Goal: Information Seeking & Learning: Learn about a topic

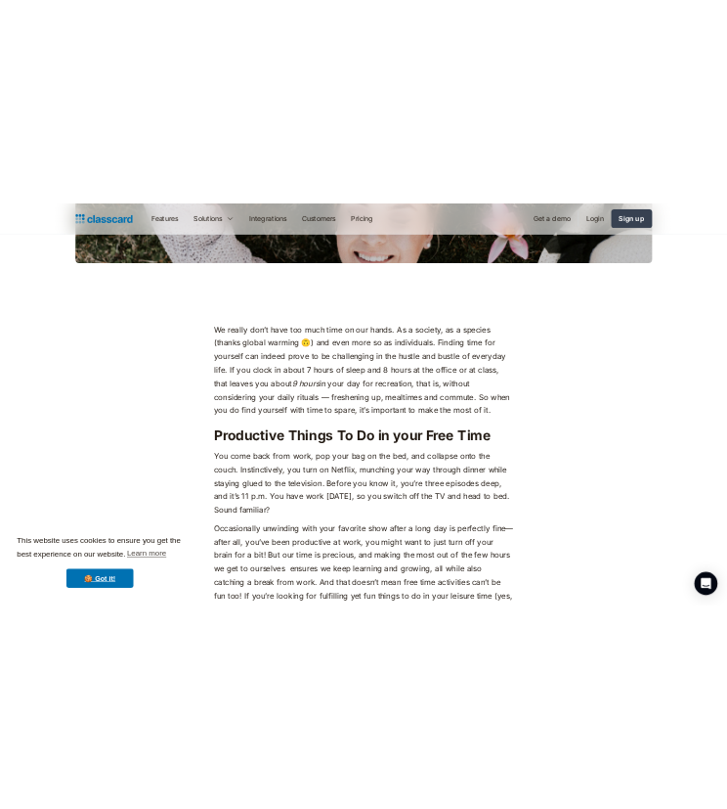
scroll to position [798, 0]
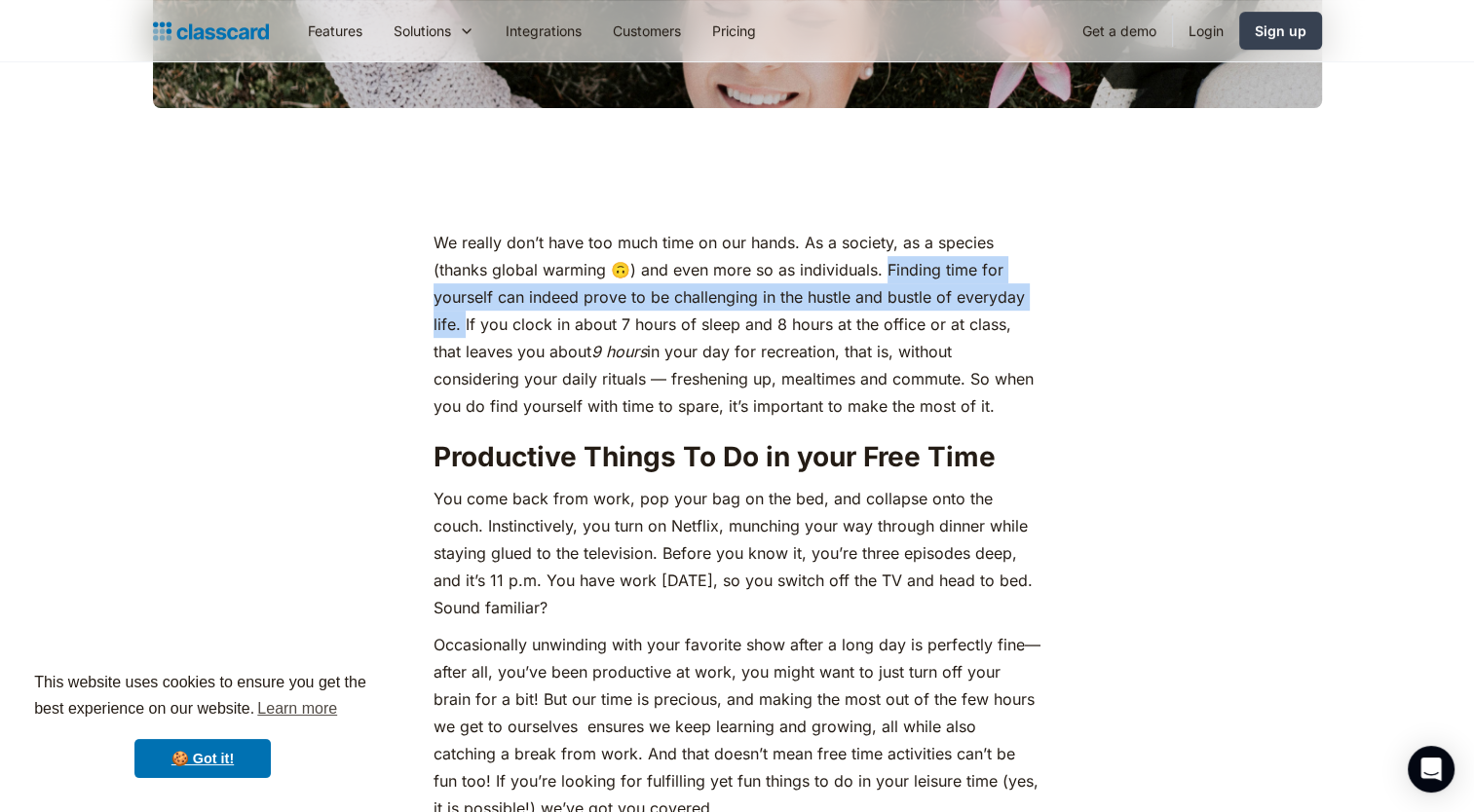
drag, startPoint x: 886, startPoint y: 269, endPoint x: 463, endPoint y: 333, distance: 427.8
click at [463, 333] on p "We really don’t have too much time on our hands. As a society, as a species (th…" at bounding box center [737, 325] width 607 height 191
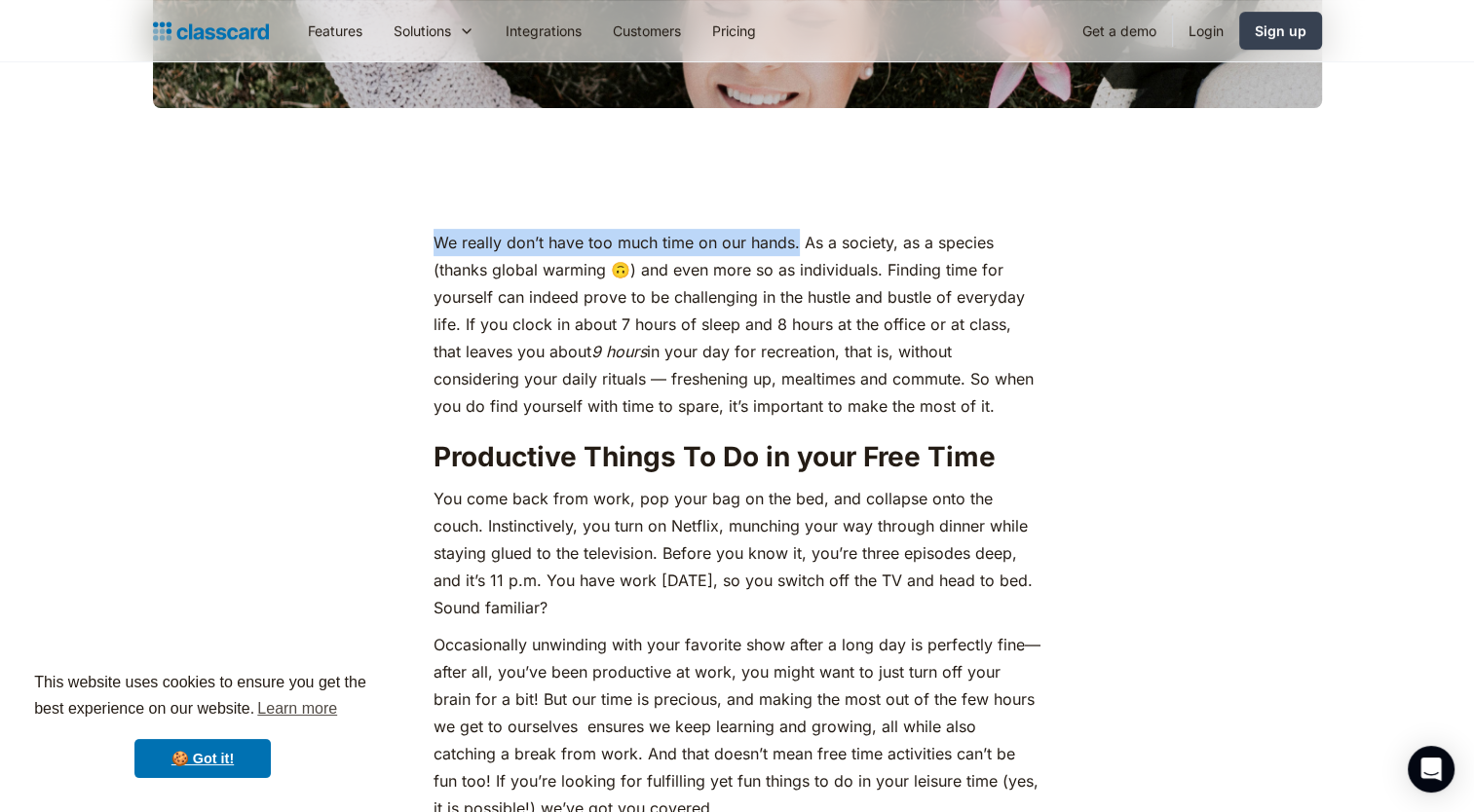
drag, startPoint x: 463, startPoint y: 333, endPoint x: 796, endPoint y: 247, distance: 343.9
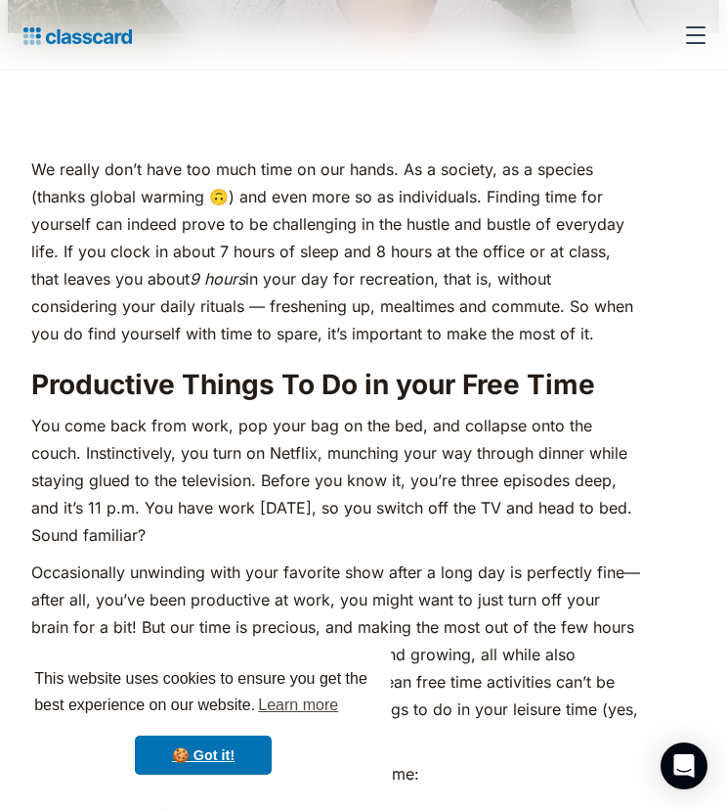
scroll to position [901, 0]
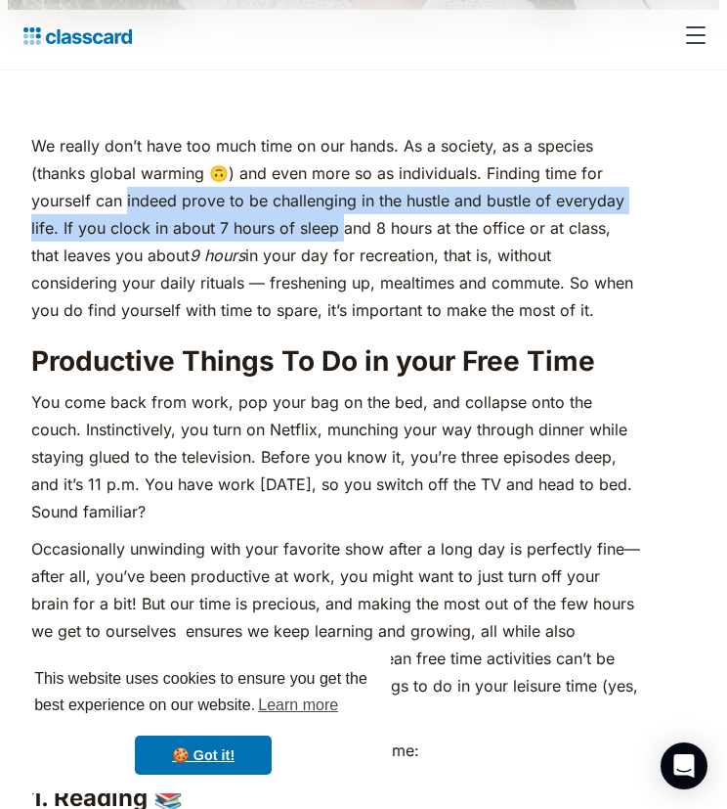
drag, startPoint x: 126, startPoint y: 213, endPoint x: 339, endPoint y: 230, distance: 213.8
click at [339, 230] on p "We really don’t have too much time on our hands. As a society, as a species (th…" at bounding box center [335, 228] width 609 height 192
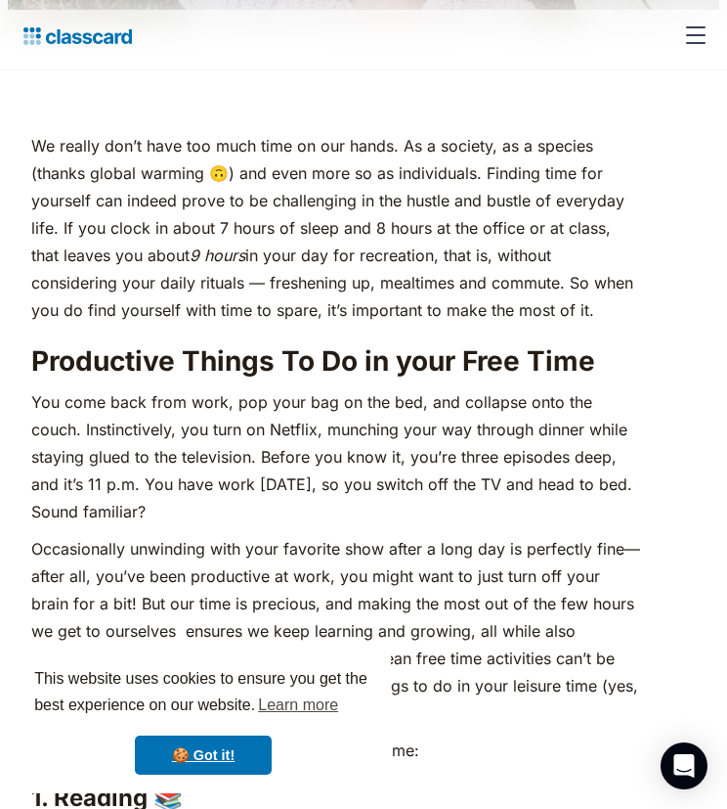
drag, startPoint x: 339, startPoint y: 230, endPoint x: 332, endPoint y: 249, distance: 20.7
click at [332, 249] on p "We really don’t have too much time on our hands. As a society, as a species (th…" at bounding box center [335, 228] width 609 height 192
drag, startPoint x: 334, startPoint y: 228, endPoint x: 579, endPoint y: 219, distance: 244.6
click at [579, 219] on p "We really don’t have too much time on our hands. As a society, as a species (th…" at bounding box center [335, 228] width 609 height 192
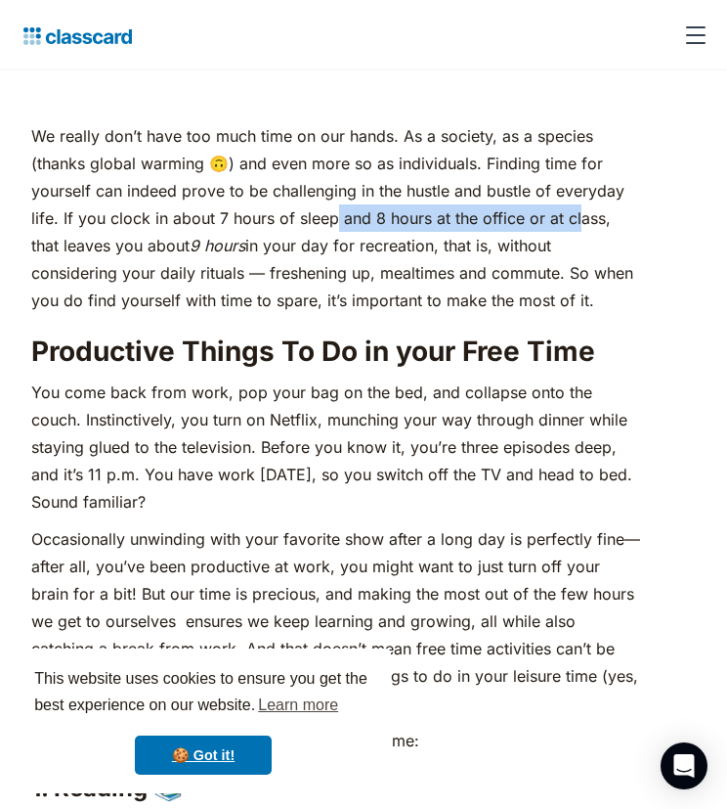
scroll to position [913, 0]
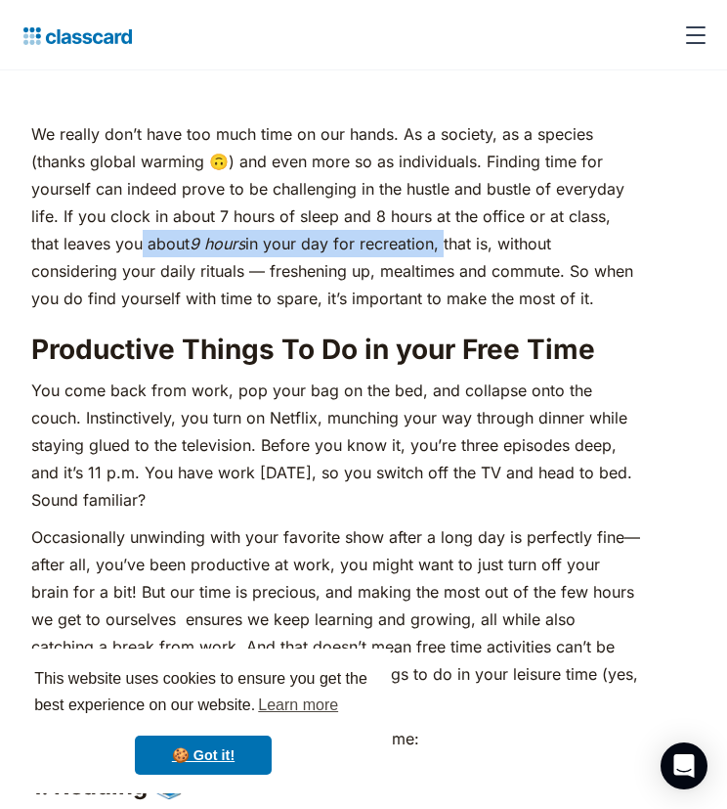
drag, startPoint x: 109, startPoint y: 252, endPoint x: 413, endPoint y: 238, distance: 304.4
click at [413, 238] on p "We really don’t have too much time on our hands. As a society, as a species (th…" at bounding box center [335, 216] width 609 height 192
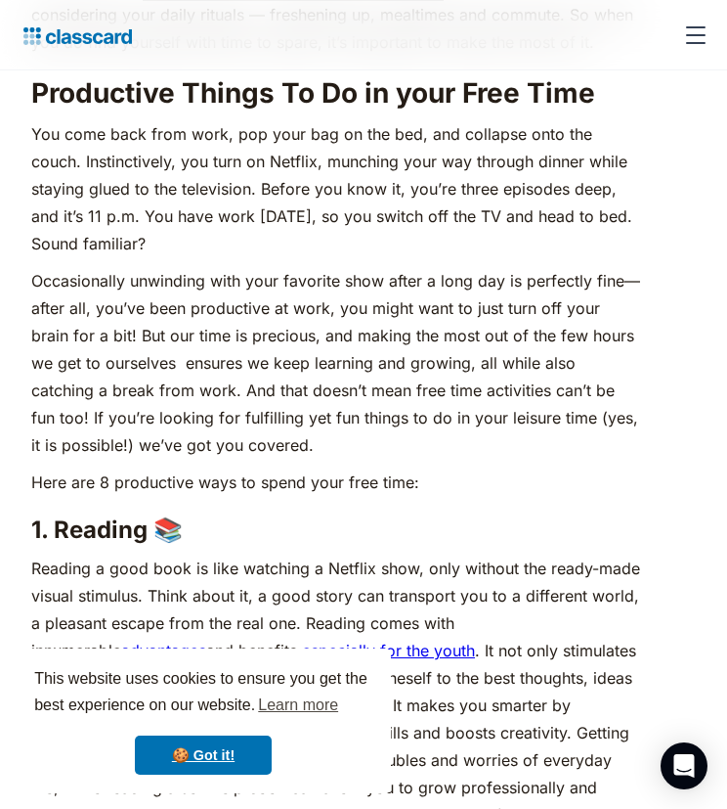
scroll to position [1122, 0]
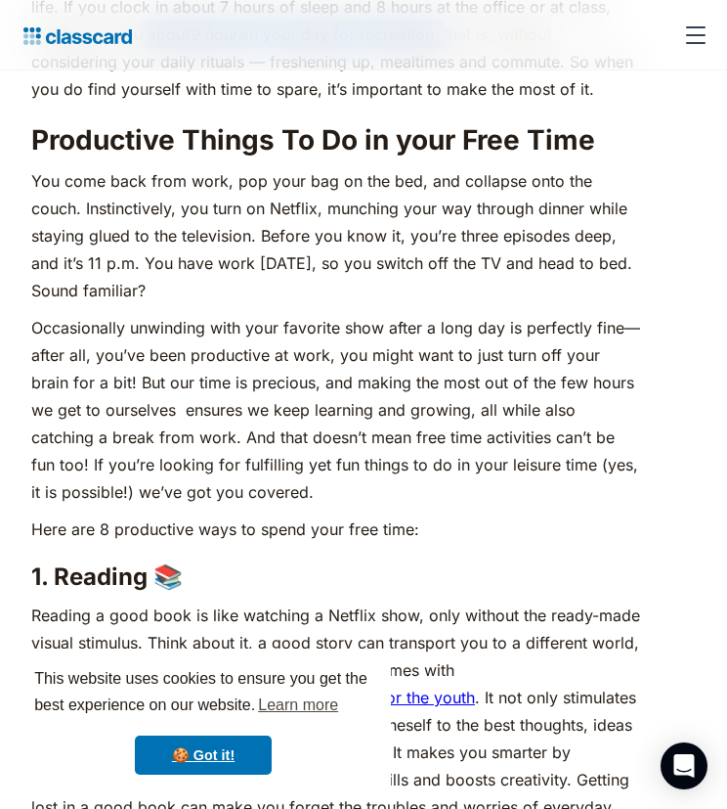
drag, startPoint x: 126, startPoint y: 200, endPoint x: 329, endPoint y: 298, distance: 225.6
click at [329, 298] on p "You come back from work, pop your bag on the bed, and collapse onto the couch. …" at bounding box center [335, 235] width 609 height 137
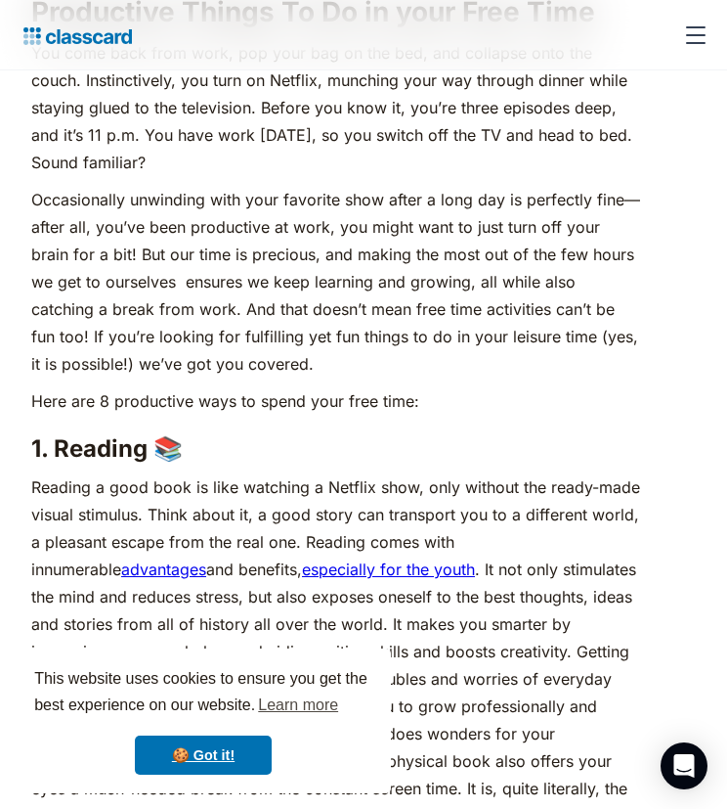
scroll to position [1251, 0]
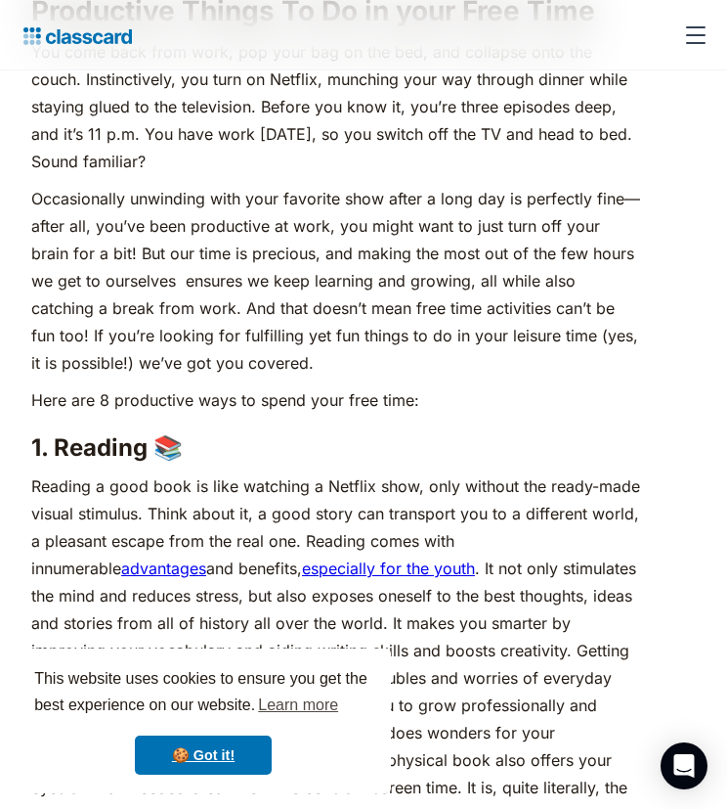
drag, startPoint x: 329, startPoint y: 298, endPoint x: 257, endPoint y: 269, distance: 78.1
click at [257, 269] on p "Occasionally unwinding with your favorite show after a long day is perfectly fi…" at bounding box center [335, 281] width 609 height 192
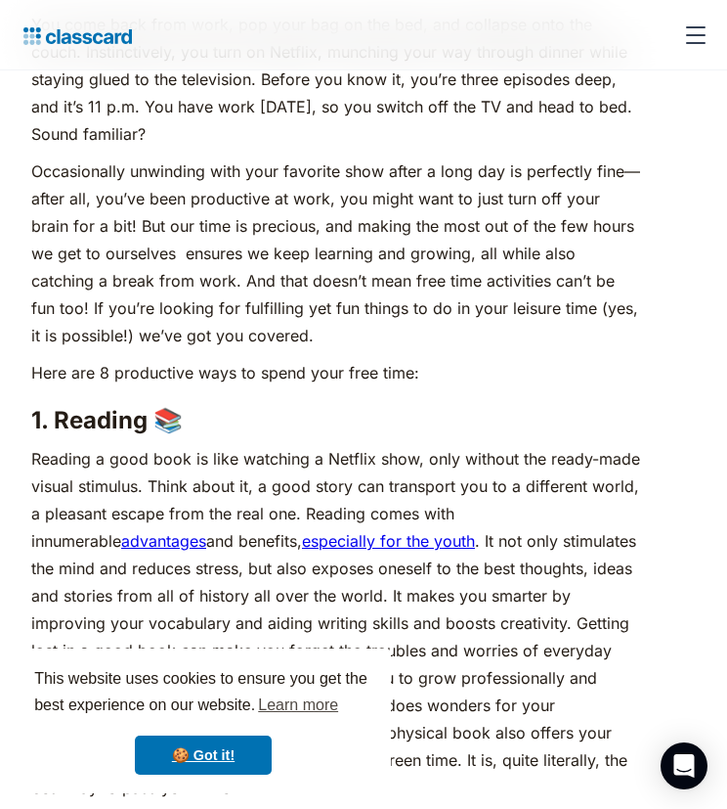
scroll to position [1280, 0]
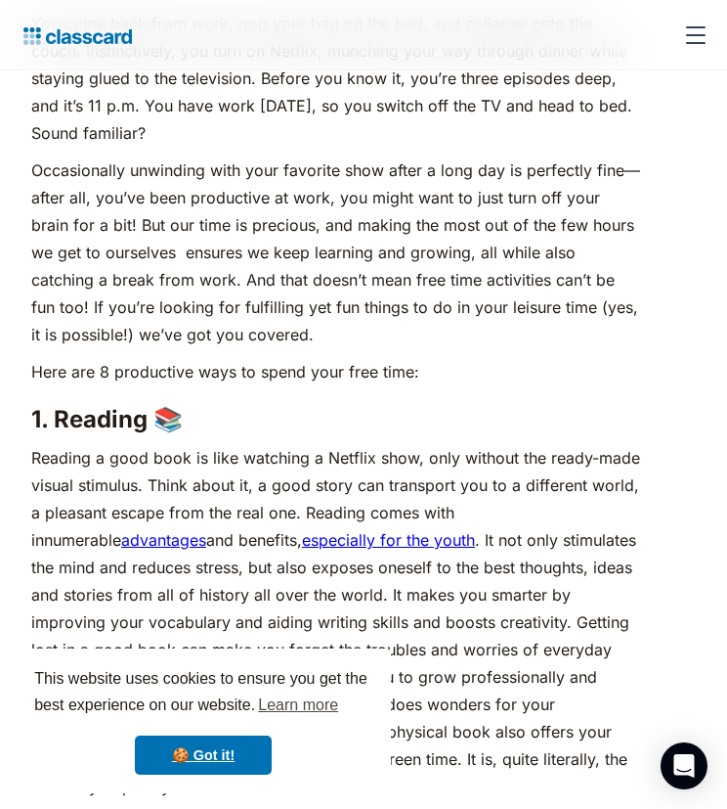
drag, startPoint x: 27, startPoint y: 118, endPoint x: 143, endPoint y: 131, distance: 116.1
drag, startPoint x: 143, startPoint y: 131, endPoint x: 147, endPoint y: 204, distance: 73.4
click at [147, 204] on p "Occasionally unwinding with your favorite show after a long day is perfectly fi…" at bounding box center [335, 252] width 609 height 192
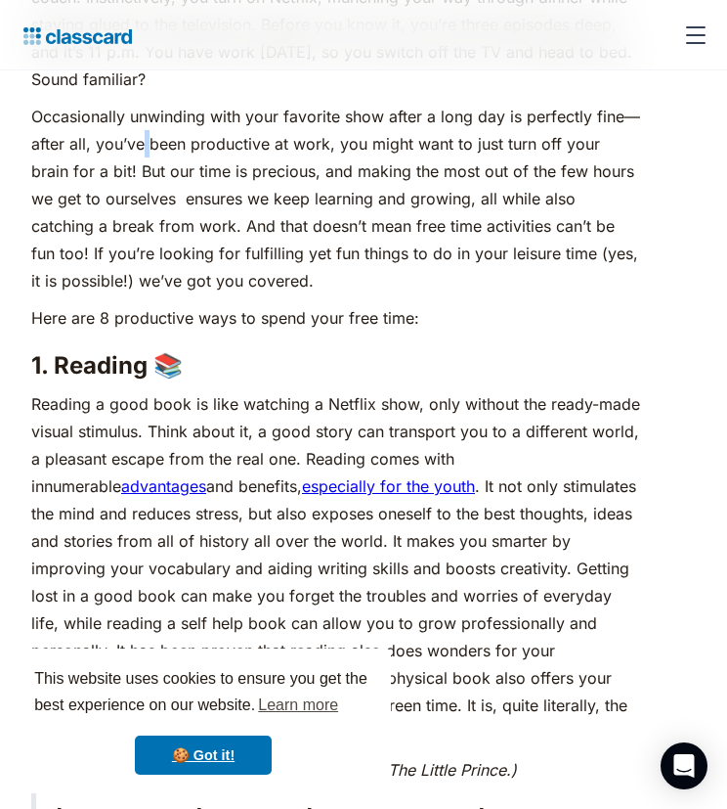
scroll to position [1337, 0]
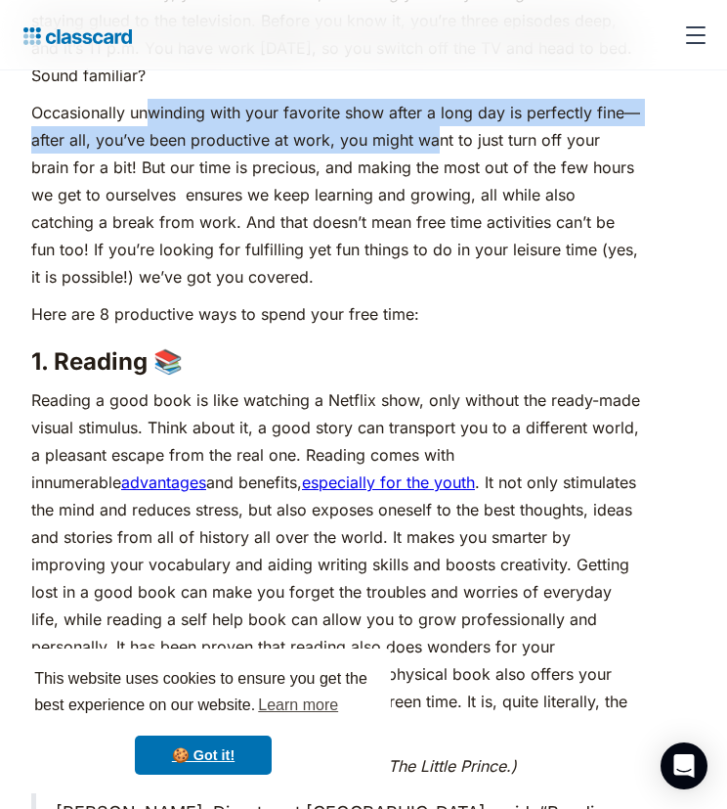
drag, startPoint x: 150, startPoint y: 112, endPoint x: 439, endPoint y: 145, distance: 291.2
click at [439, 145] on p "Occasionally unwinding with your favorite show after a long day is perfectly fi…" at bounding box center [335, 195] width 609 height 192
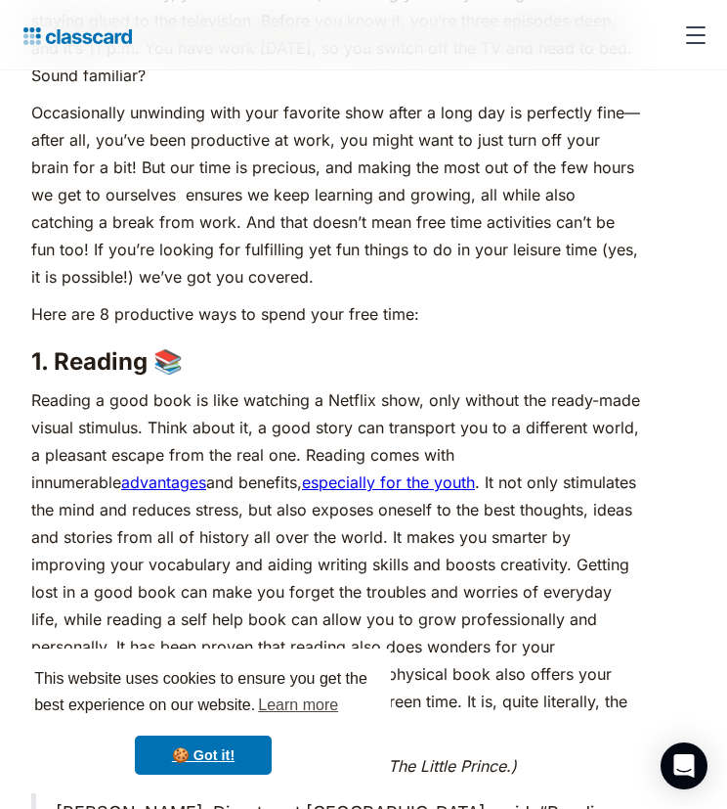
drag, startPoint x: 439, startPoint y: 145, endPoint x: 282, endPoint y: 155, distance: 157.8
click at [282, 155] on p "Occasionally unwinding with your favorite show after a long day is perfectly fi…" at bounding box center [335, 195] width 609 height 192
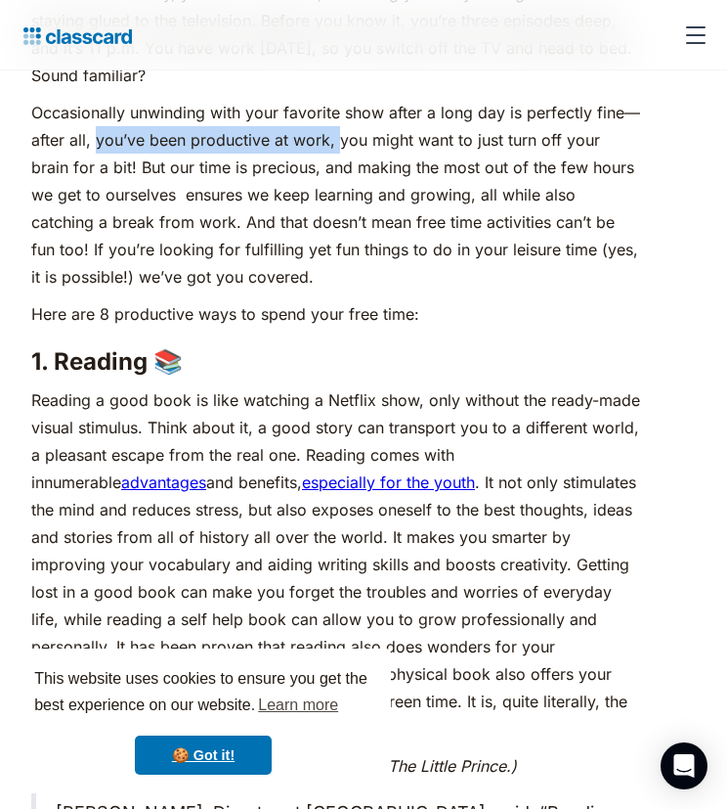
drag, startPoint x: 96, startPoint y: 143, endPoint x: 336, endPoint y: 136, distance: 240.6
click at [336, 136] on p "Occasionally unwinding with your favorite show after a long day is perfectly fi…" at bounding box center [335, 195] width 609 height 192
drag, startPoint x: 336, startPoint y: 136, endPoint x: 332, endPoint y: 146, distance: 10.5
click at [332, 146] on p "Occasionally unwinding with your favorite show after a long day is perfectly fi…" at bounding box center [335, 195] width 609 height 192
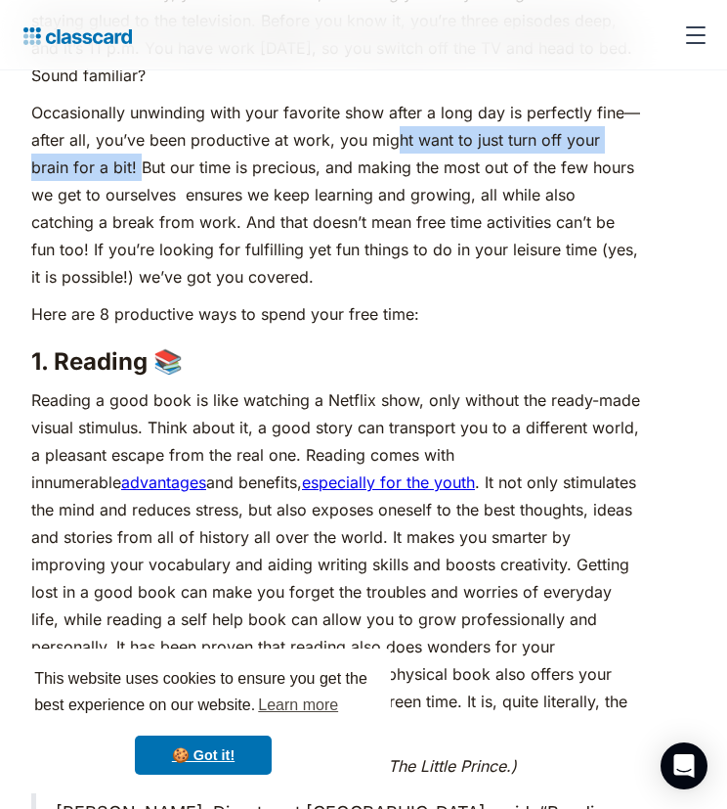
drag, startPoint x: 395, startPoint y: 128, endPoint x: 98, endPoint y: 172, distance: 300.5
click at [98, 172] on p "Occasionally unwinding with your favorite show after a long day is perfectly fi…" at bounding box center [335, 195] width 609 height 192
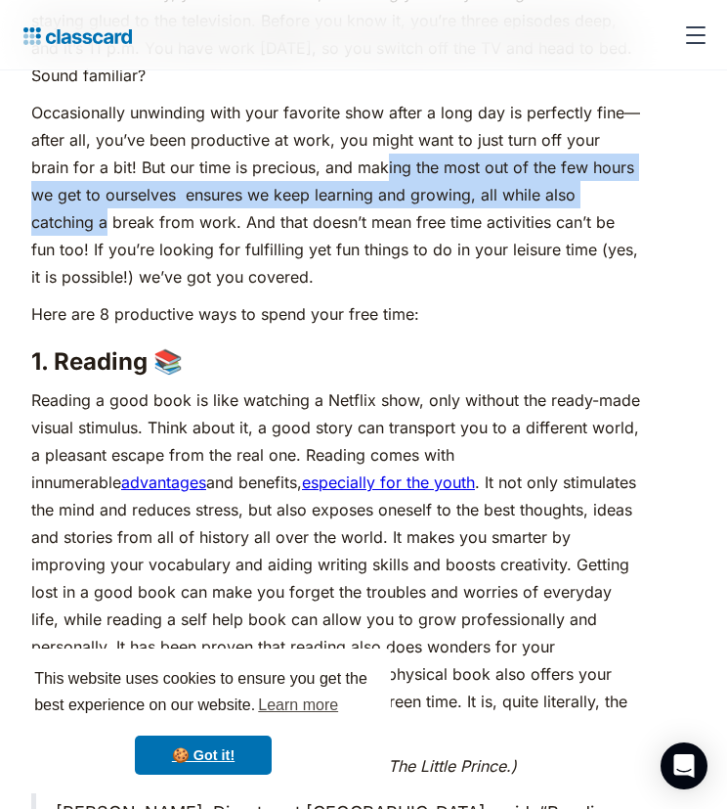
drag, startPoint x: 340, startPoint y: 177, endPoint x: 634, endPoint y: 184, distance: 293.4
click at [634, 184] on p "Occasionally unwinding with your favorite show after a long day is perfectly fi…" at bounding box center [335, 195] width 609 height 192
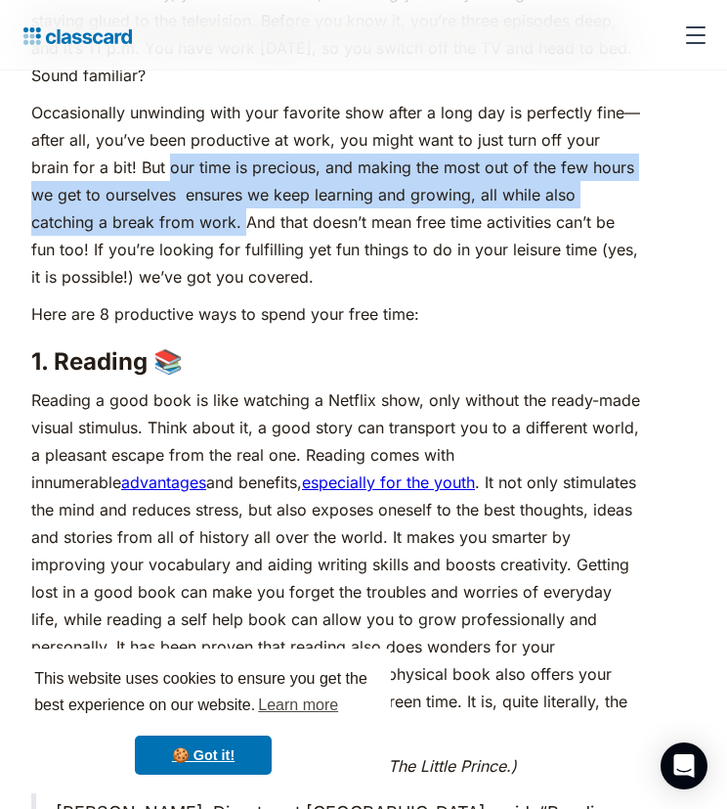
drag, startPoint x: 127, startPoint y: 165, endPoint x: 164, endPoint y: 230, distance: 74.5
click at [164, 230] on p "Occasionally unwinding with your favorite show after a long day is perfectly fi…" at bounding box center [335, 195] width 609 height 192
copy p "our time is precious, and making the most out of the few hours we get to oursel…"
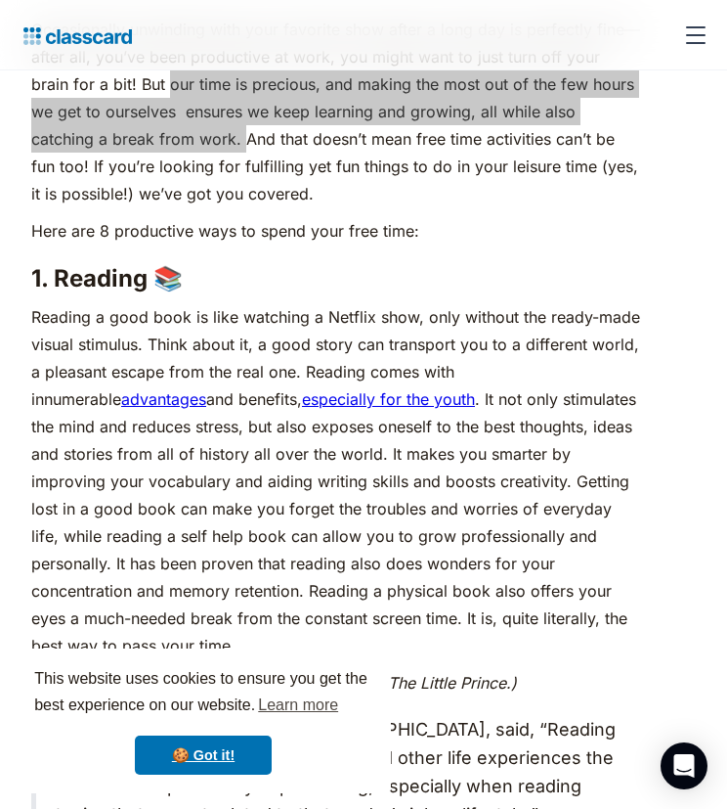
scroll to position [1423, 0]
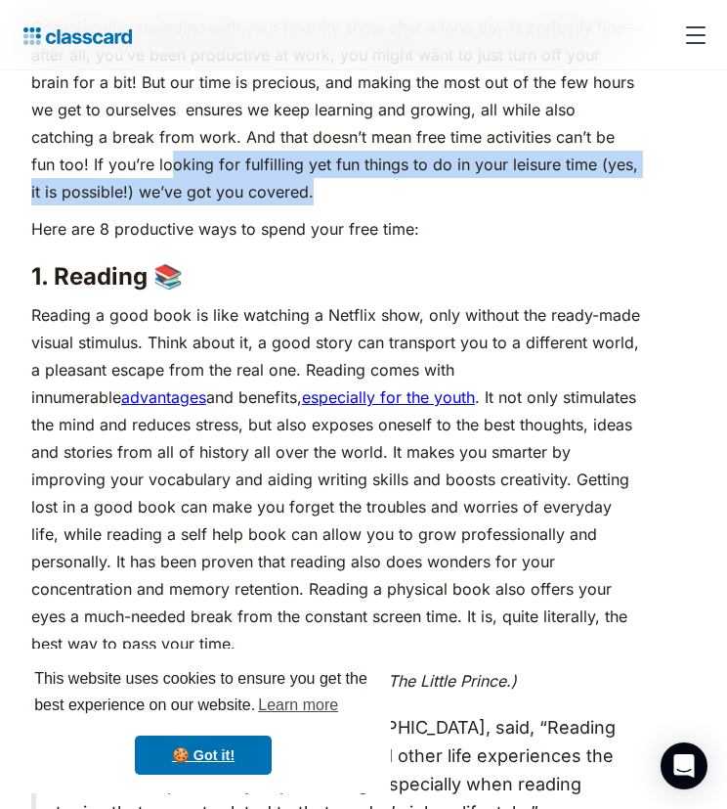
drag, startPoint x: 94, startPoint y: 171, endPoint x: 338, endPoint y: 199, distance: 246.1
click at [338, 199] on p "Occasionally unwinding with your favorite show after a long day is perfectly fi…" at bounding box center [335, 110] width 609 height 192
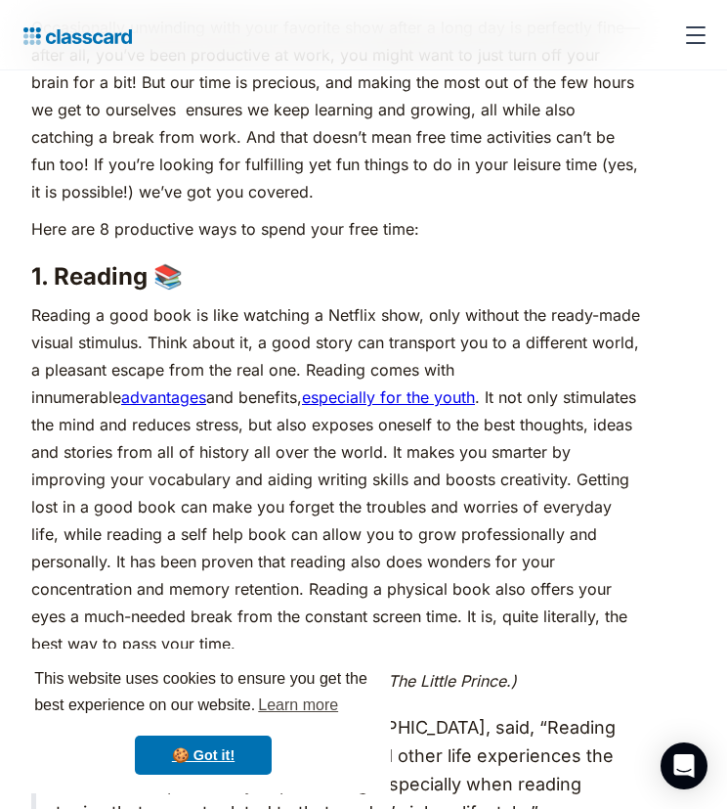
drag, startPoint x: 338, startPoint y: 199, endPoint x: 541, endPoint y: 257, distance: 210.4
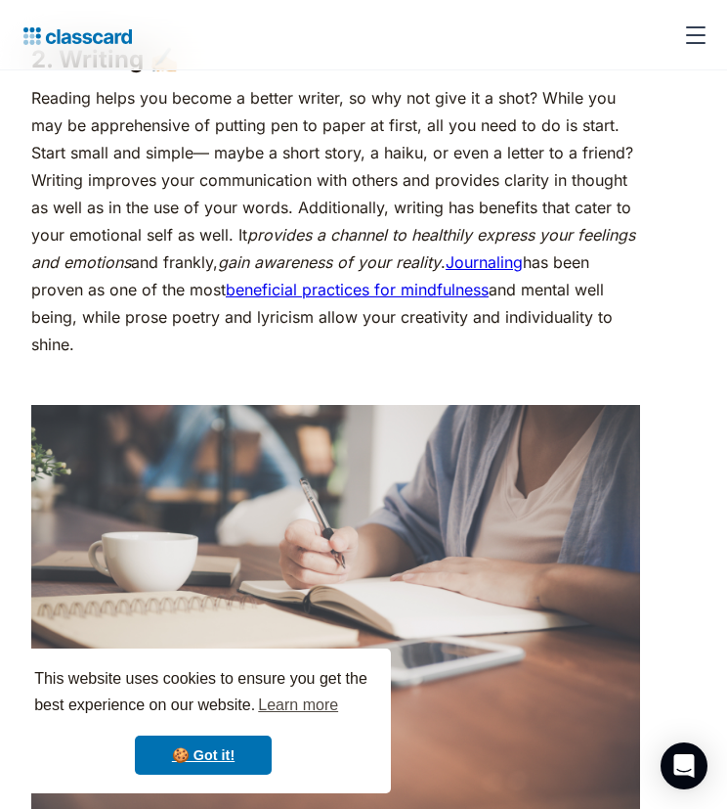
scroll to position [2789, 0]
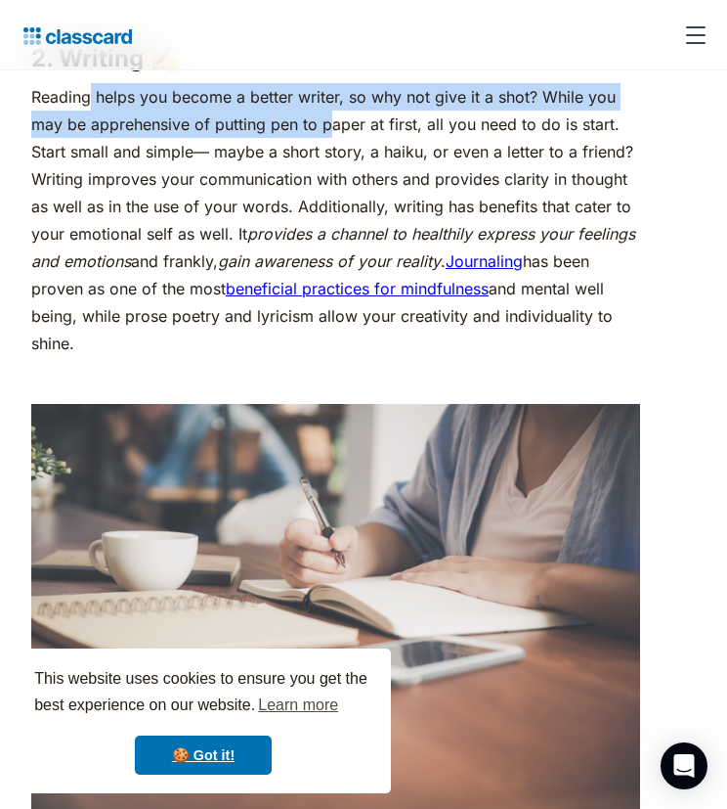
drag, startPoint x: 91, startPoint y: 127, endPoint x: 332, endPoint y: 152, distance: 242.7
click at [332, 152] on p "Reading helps you become a better writer, so why not give it a shot? While you …" at bounding box center [335, 220] width 609 height 274
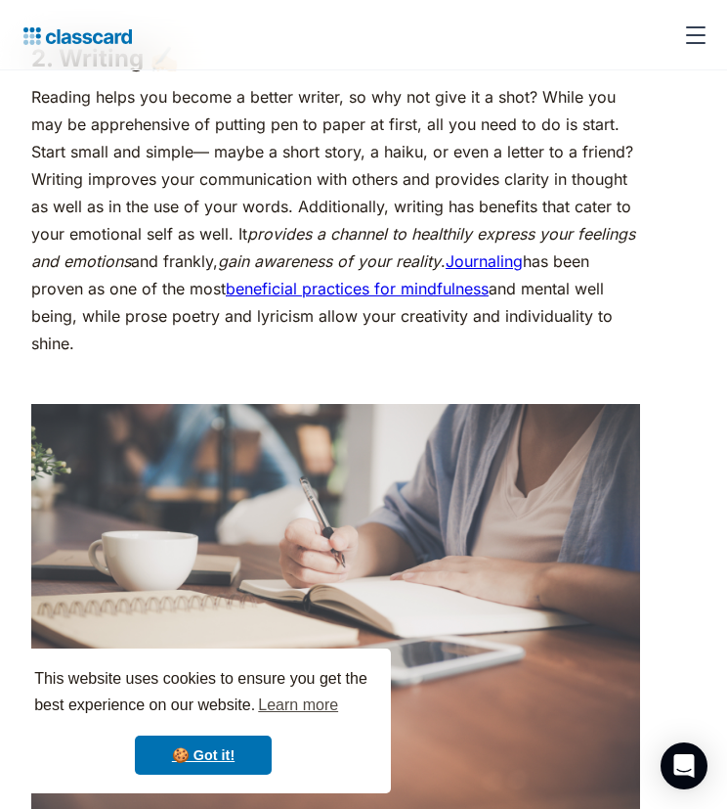
drag, startPoint x: 332, startPoint y: 152, endPoint x: 276, endPoint y: 171, distance: 60.0
click at [276, 171] on p "Reading helps you become a better writer, so why not give it a shot? While you …" at bounding box center [335, 220] width 609 height 274
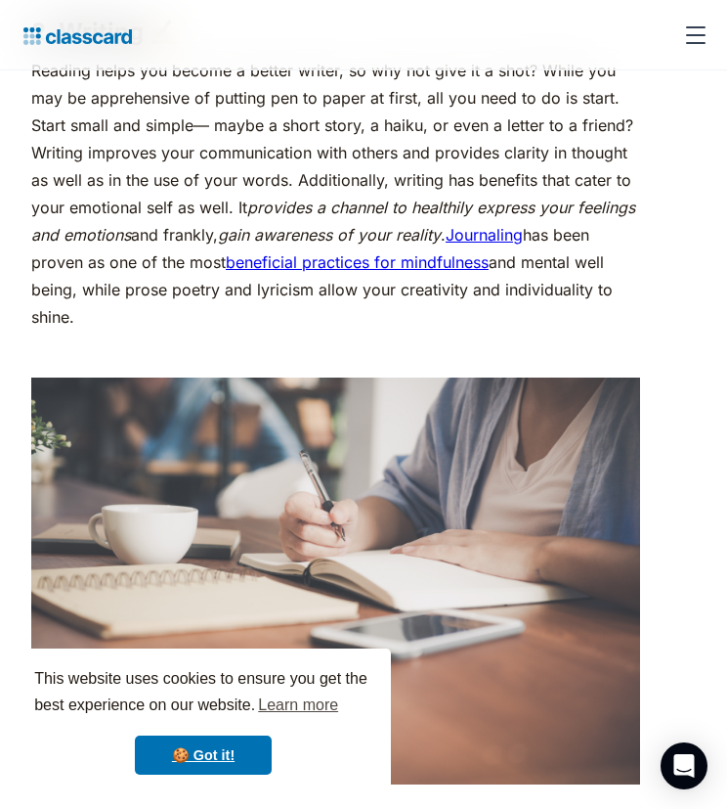
scroll to position [2817, 0]
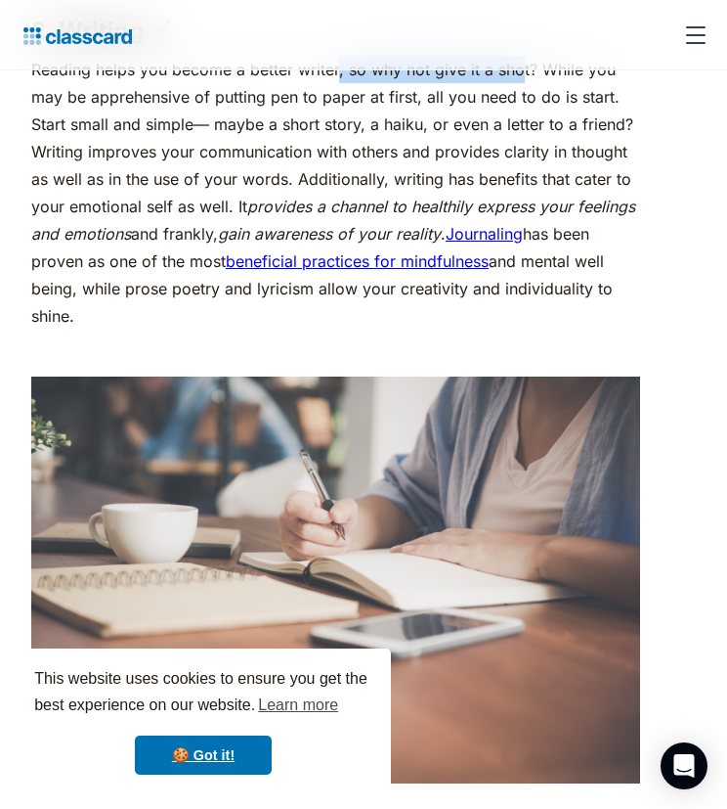
drag, startPoint x: 337, startPoint y: 85, endPoint x: 512, endPoint y: 98, distance: 175.5
click at [512, 98] on p "Reading helps you become a better writer, so why not give it a shot? While you …" at bounding box center [335, 193] width 609 height 274
drag, startPoint x: 512, startPoint y: 98, endPoint x: 431, endPoint y: 97, distance: 81.2
click at [431, 97] on p "Reading helps you become a better writer, so why not give it a shot? While you …" at bounding box center [335, 193] width 609 height 274
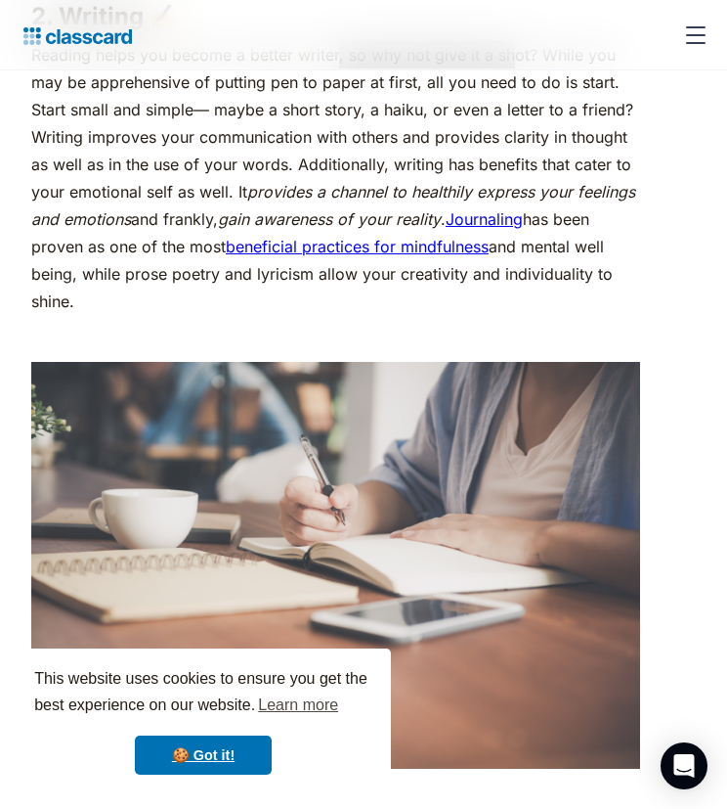
scroll to position [2835, 0]
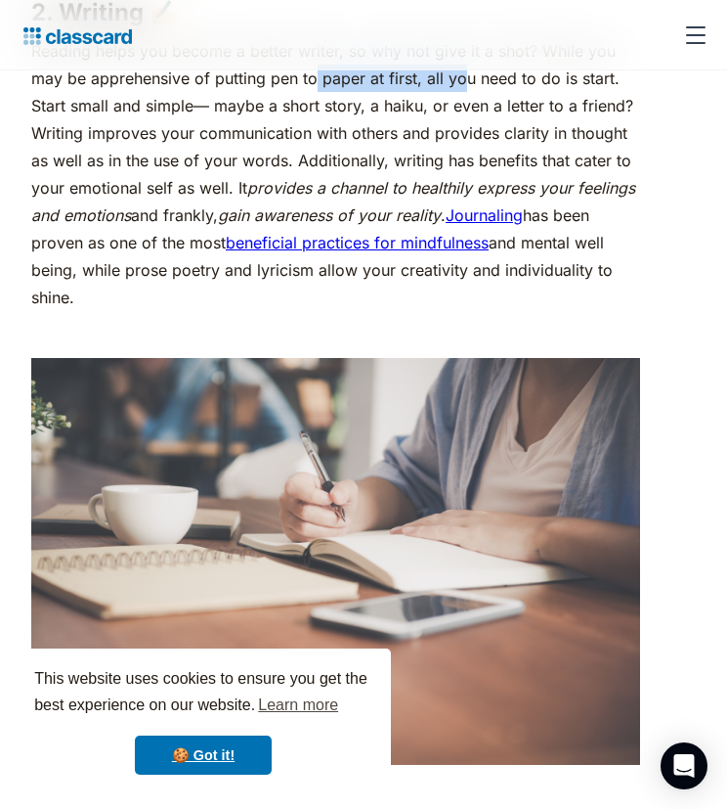
drag, startPoint x: 317, startPoint y: 110, endPoint x: 467, endPoint y: 102, distance: 150.8
click at [467, 102] on p "Reading helps you become a better writer, so why not give it a shot? While you …" at bounding box center [335, 174] width 609 height 274
drag, startPoint x: 467, startPoint y: 102, endPoint x: 438, endPoint y: 112, distance: 31.2
click at [438, 112] on p "Reading helps you become a better writer, so why not give it a shot? While you …" at bounding box center [335, 174] width 609 height 274
drag, startPoint x: 188, startPoint y: 134, endPoint x: 208, endPoint y: 133, distance: 20.6
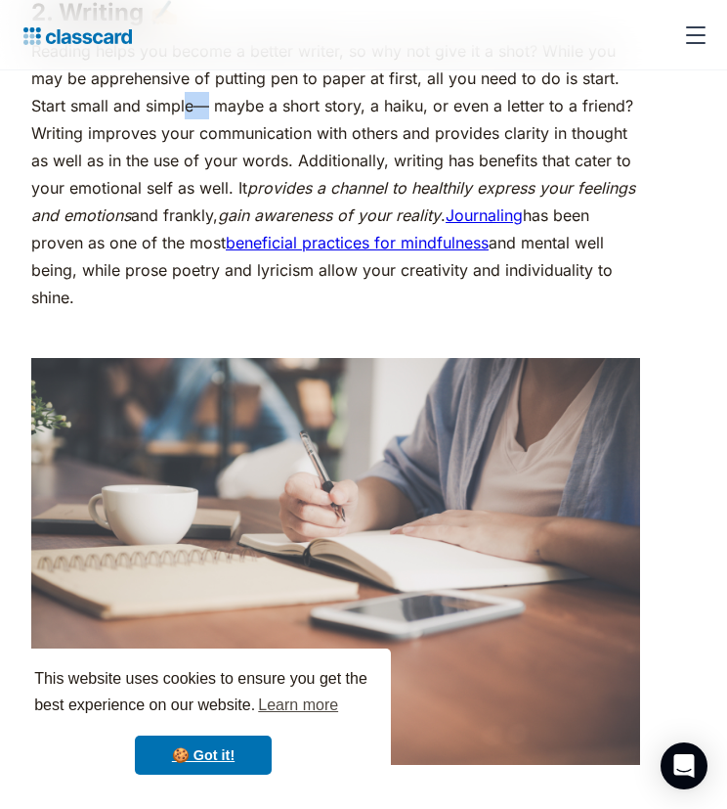
click at [208, 133] on p "Reading helps you become a better writer, so why not give it a shot? While you …" at bounding box center [335, 174] width 609 height 274
drag, startPoint x: 208, startPoint y: 133, endPoint x: 203, endPoint y: 145, distance: 12.7
click at [203, 145] on p "Reading helps you become a better writer, so why not give it a shot? While you …" at bounding box center [335, 174] width 609 height 274
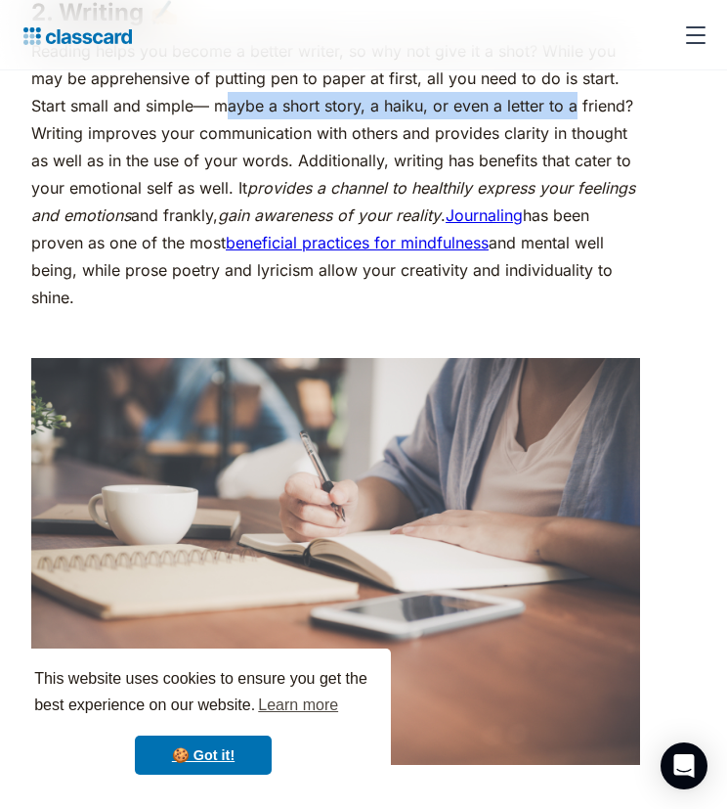
drag, startPoint x: 223, startPoint y: 140, endPoint x: 575, endPoint y: 144, distance: 352.0
click at [575, 144] on p "Reading helps you become a better writer, so why not give it a shot? While you …" at bounding box center [335, 174] width 609 height 274
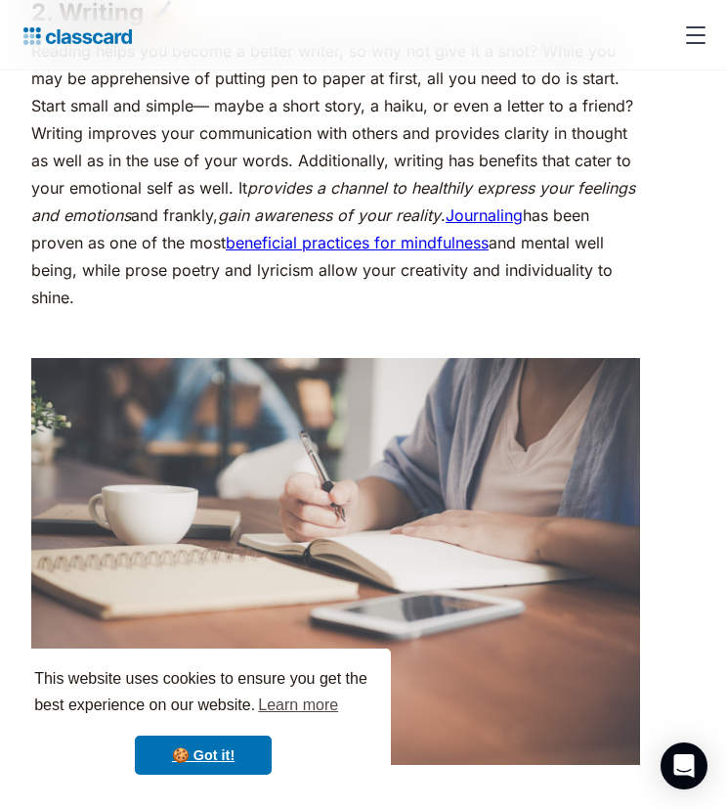
click at [399, 159] on p "Reading helps you become a better writer, so why not give it a shot? While you …" at bounding box center [335, 174] width 609 height 274
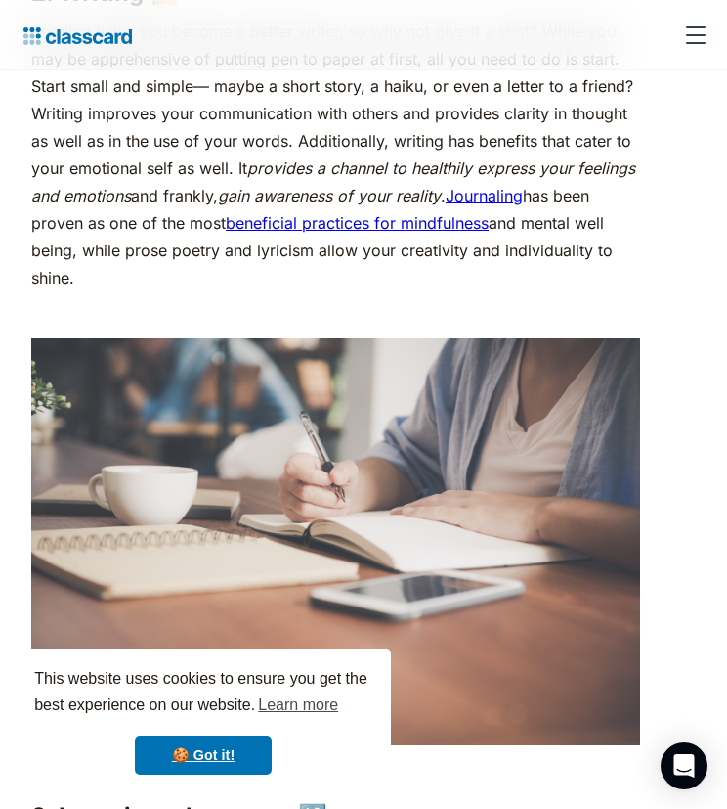
scroll to position [2856, 0]
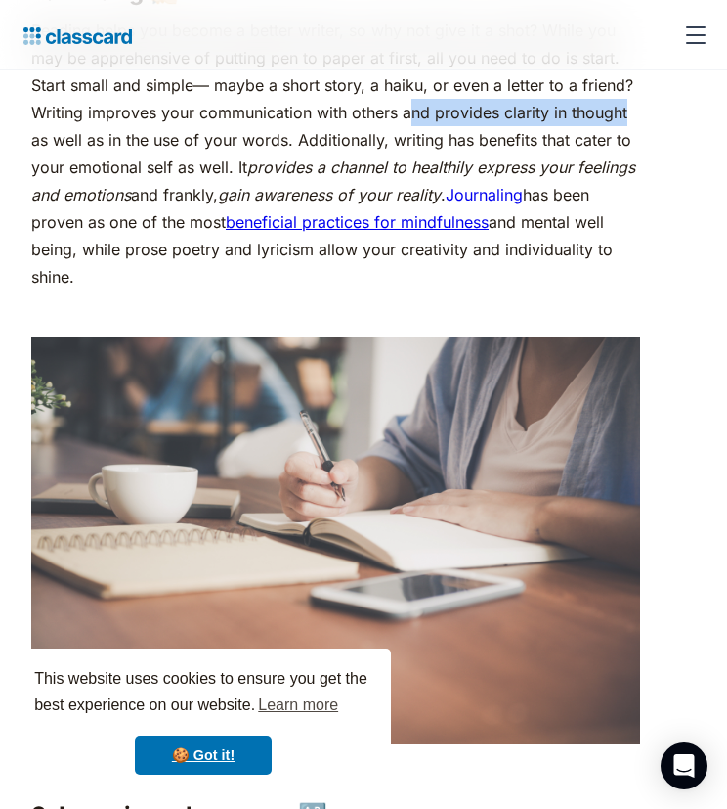
drag, startPoint x: 408, startPoint y: 136, endPoint x: 648, endPoint y: 153, distance: 241.1
drag, startPoint x: 648, startPoint y: 153, endPoint x: 550, endPoint y: 191, distance: 104.9
click at [550, 191] on em "provides a channel to healthily express your feelings and emotions" at bounding box center [333, 180] width 604 height 47
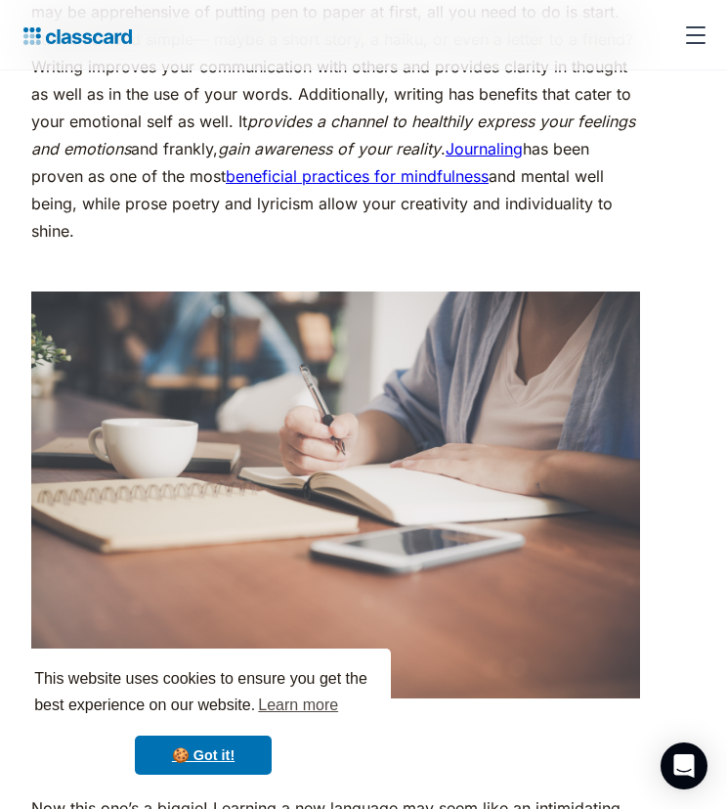
scroll to position [2902, 0]
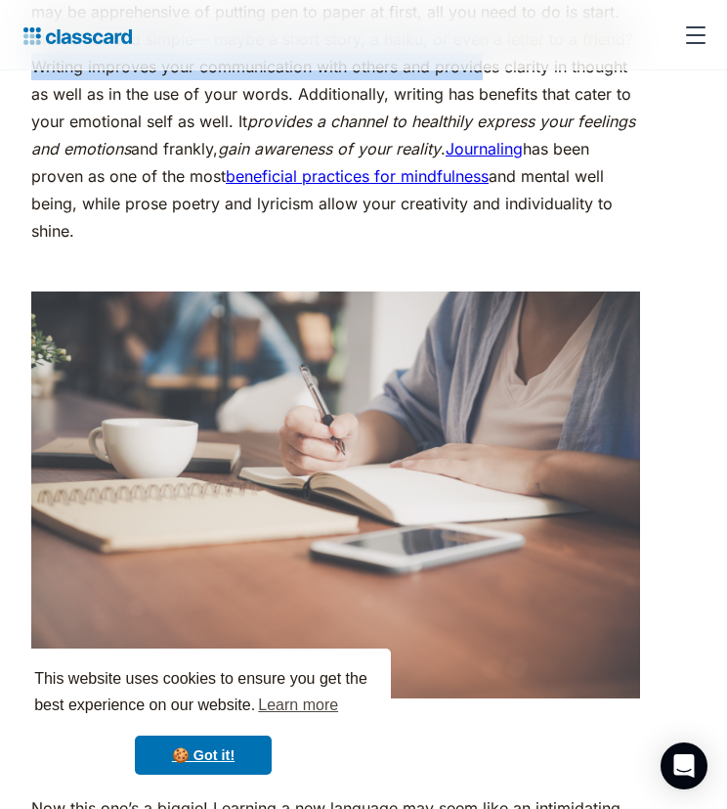
drag, startPoint x: 33, startPoint y: 93, endPoint x: 479, endPoint y: 87, distance: 445.9
click at [479, 87] on p "Reading helps you become a better writer, so why not give it a shot? While you …" at bounding box center [335, 108] width 609 height 274
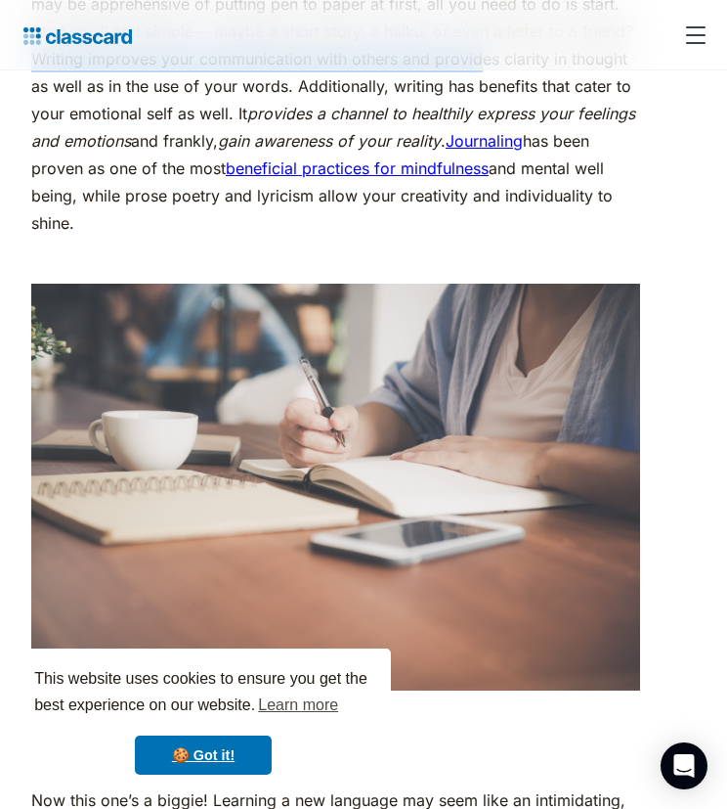
scroll to position [2910, 0]
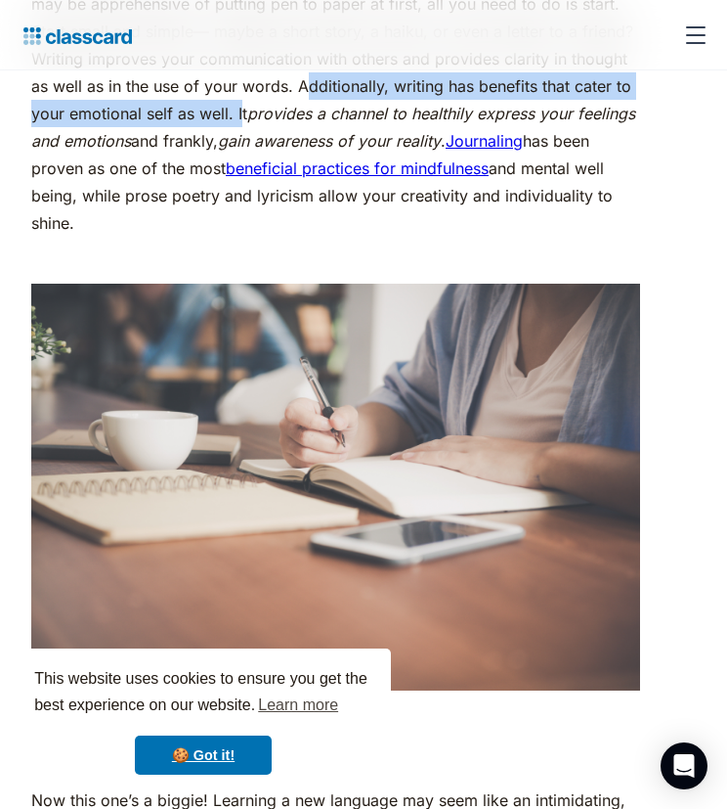
drag, startPoint x: 305, startPoint y: 103, endPoint x: 240, endPoint y: 142, distance: 76.3
click at [240, 142] on p "Reading helps you become a better writer, so why not give it a shot? While you …" at bounding box center [335, 100] width 609 height 274
drag, startPoint x: 240, startPoint y: 142, endPoint x: 228, endPoint y: 143, distance: 11.8
click at [228, 143] on p "Reading helps you become a better writer, so why not give it a shot? While you …" at bounding box center [335, 100] width 609 height 274
click at [238, 143] on p "Reading helps you become a better writer, so why not give it a shot? While you …" at bounding box center [335, 100] width 609 height 274
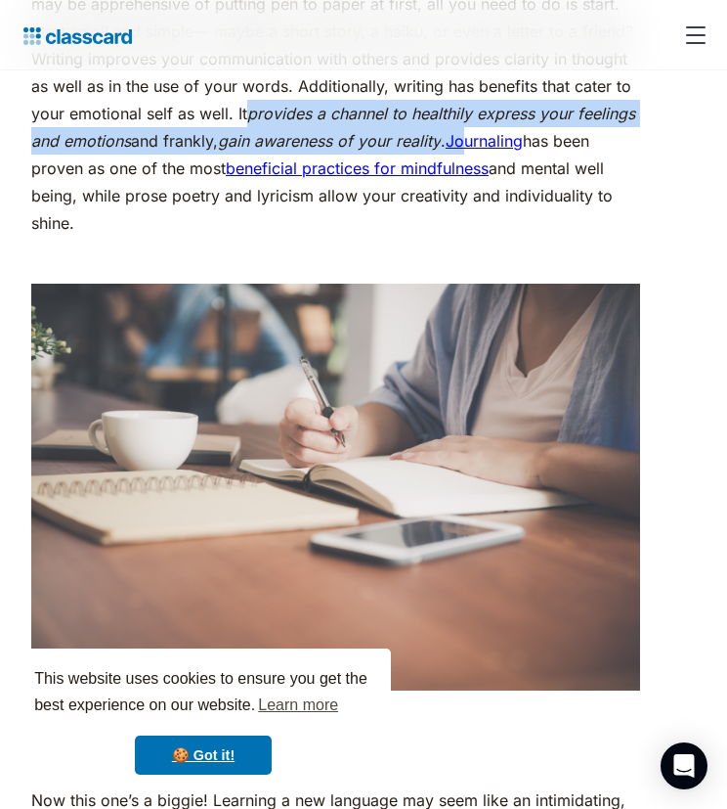
drag, startPoint x: 252, startPoint y: 143, endPoint x: 473, endPoint y: 176, distance: 223.4
click at [473, 176] on p "Reading helps you become a better writer, so why not give it a shot? While you …" at bounding box center [335, 100] width 609 height 274
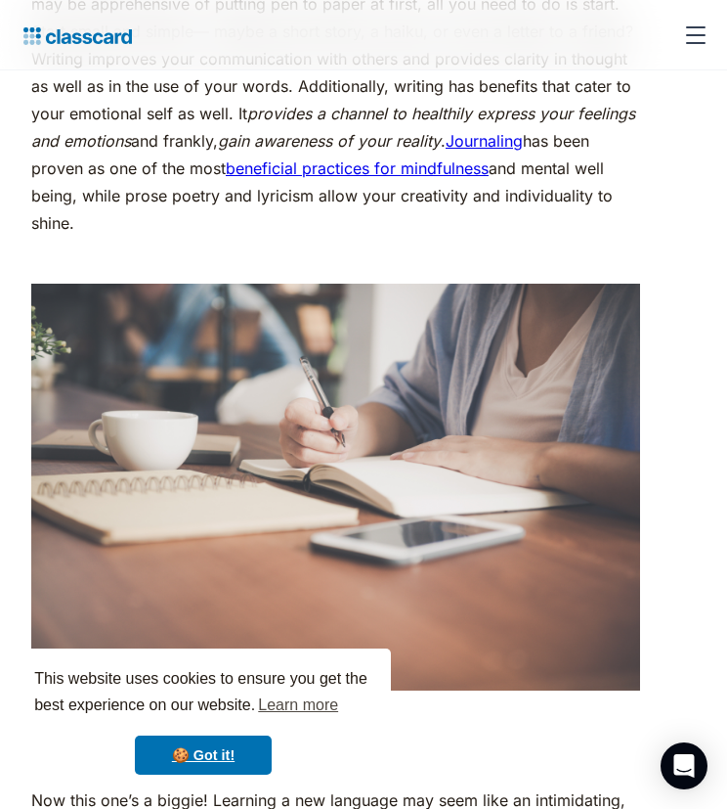
drag, startPoint x: 473, startPoint y: 176, endPoint x: 573, endPoint y: 226, distance: 111.5
click at [573, 226] on p "Reading helps you become a better writer, so why not give it a shot? While you …" at bounding box center [335, 100] width 609 height 274
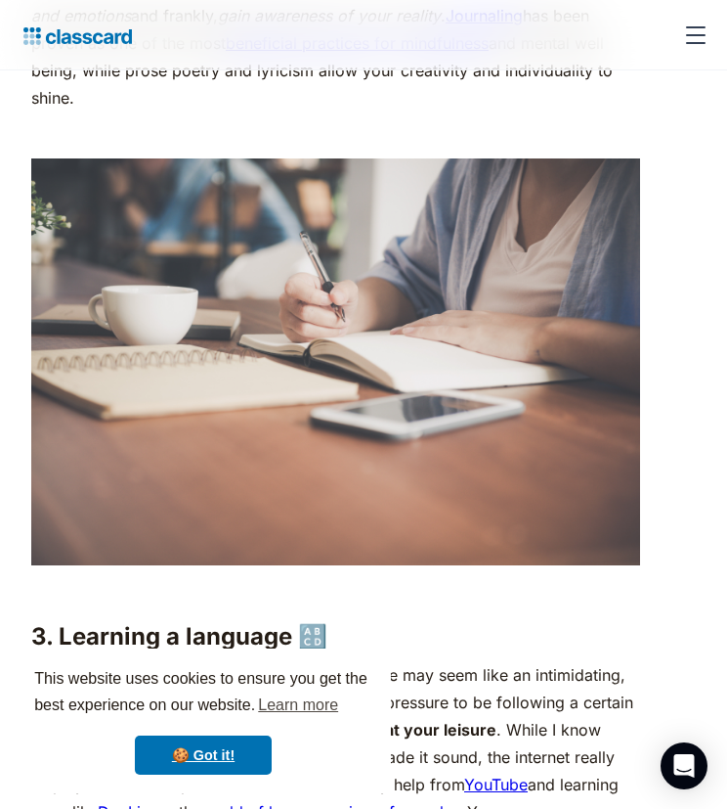
scroll to position [3038, 0]
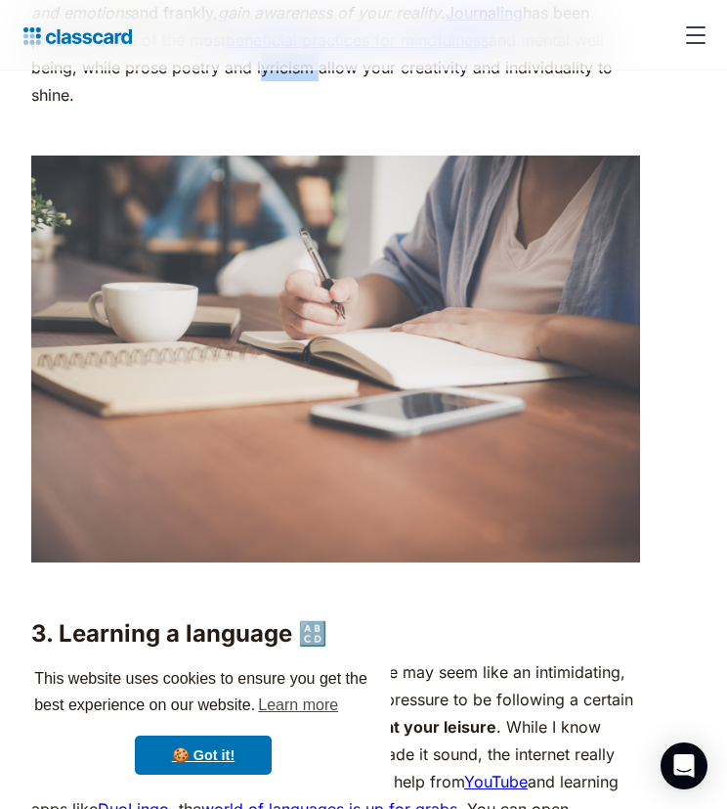
drag, startPoint x: 311, startPoint y: 101, endPoint x: 254, endPoint y: 106, distance: 56.9
copy p "lyricism"
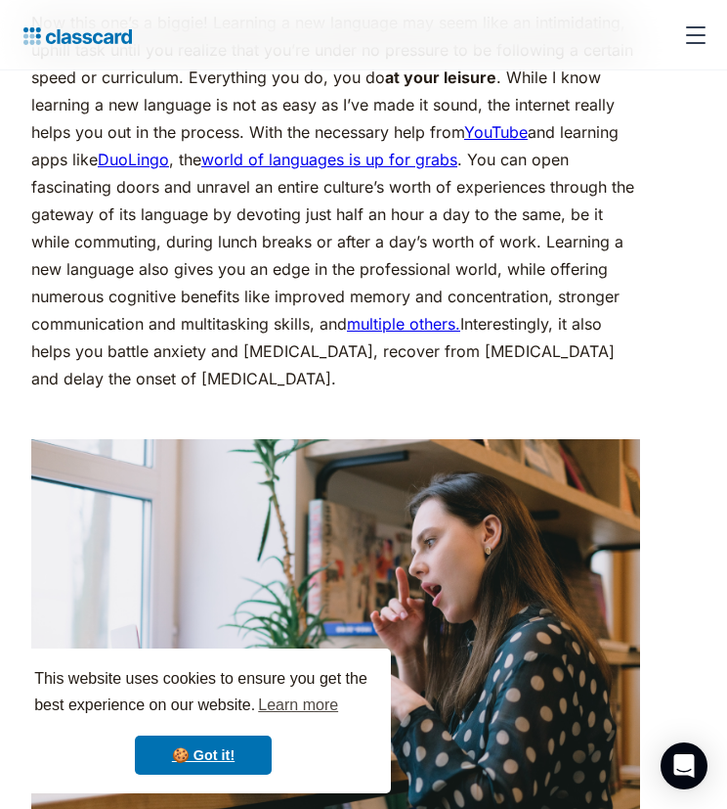
scroll to position [3689, 0]
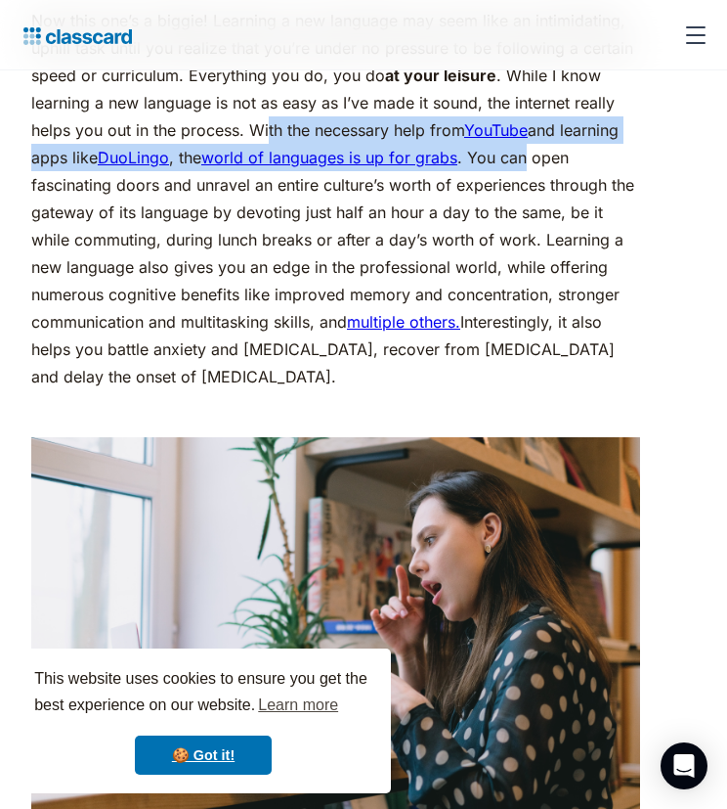
drag, startPoint x: 266, startPoint y: 162, endPoint x: 535, endPoint y: 171, distance: 269.0
click at [535, 171] on p "Now this one’s a biggie! Learning a new language may seem like an intimidating,…" at bounding box center [335, 198] width 609 height 383
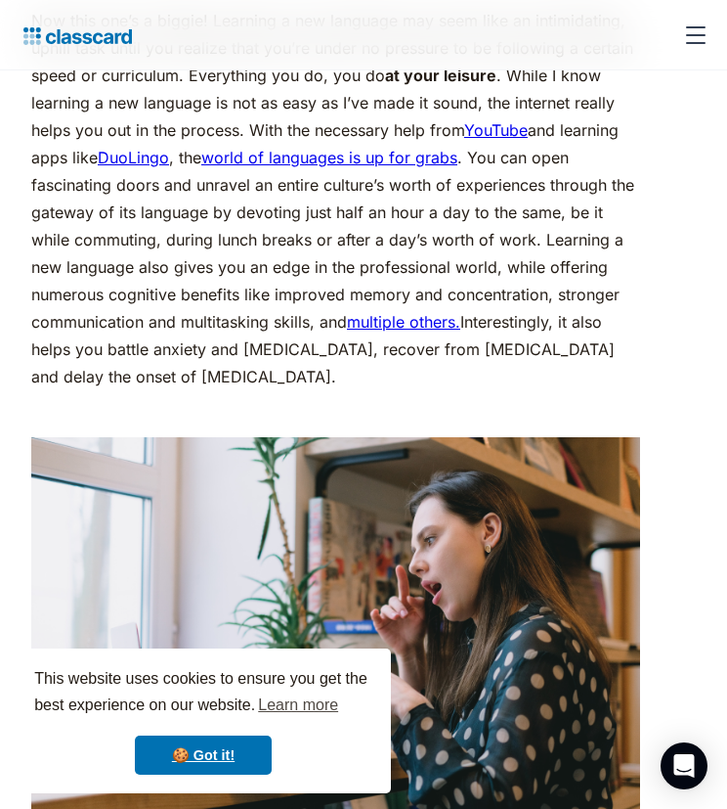
click at [266, 228] on p "Now this one’s a biggie! Learning a new language may seem like an intimidating,…" at bounding box center [335, 198] width 609 height 383
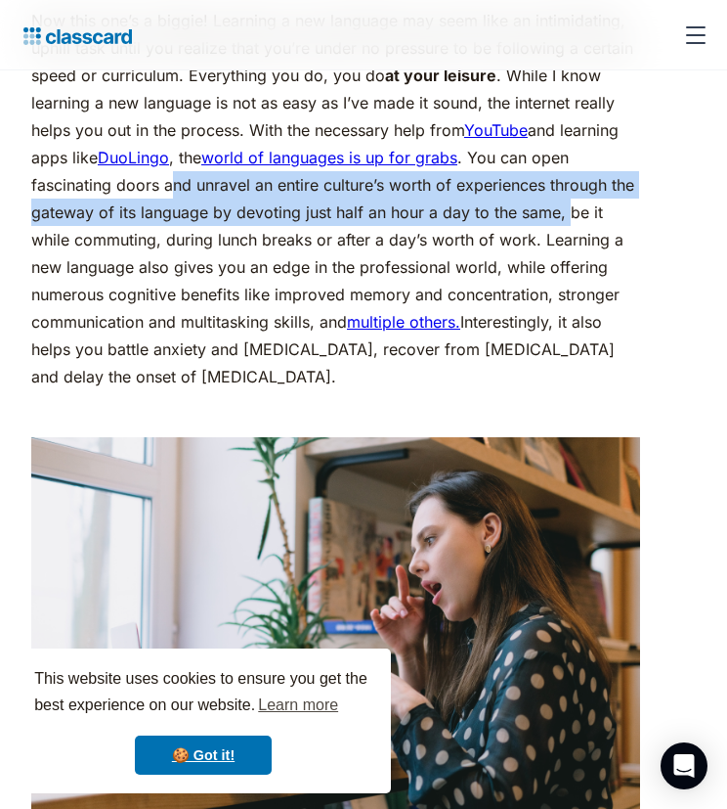
drag, startPoint x: 175, startPoint y: 214, endPoint x: 571, endPoint y: 232, distance: 396.4
click at [571, 232] on p "Now this one’s a biggie! Learning a new language may seem like an intimidating,…" at bounding box center [335, 198] width 609 height 383
drag, startPoint x: 571, startPoint y: 232, endPoint x: 415, endPoint y: 238, distance: 156.5
click at [415, 238] on p "Now this one’s a biggie! Learning a new language may seem like an intimidating,…" at bounding box center [335, 198] width 609 height 383
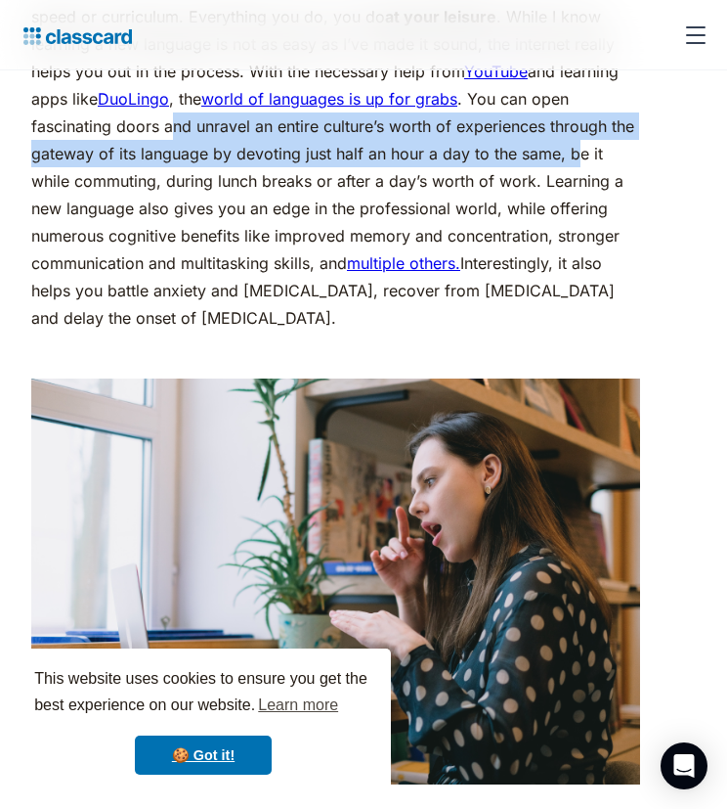
scroll to position [3750, 0]
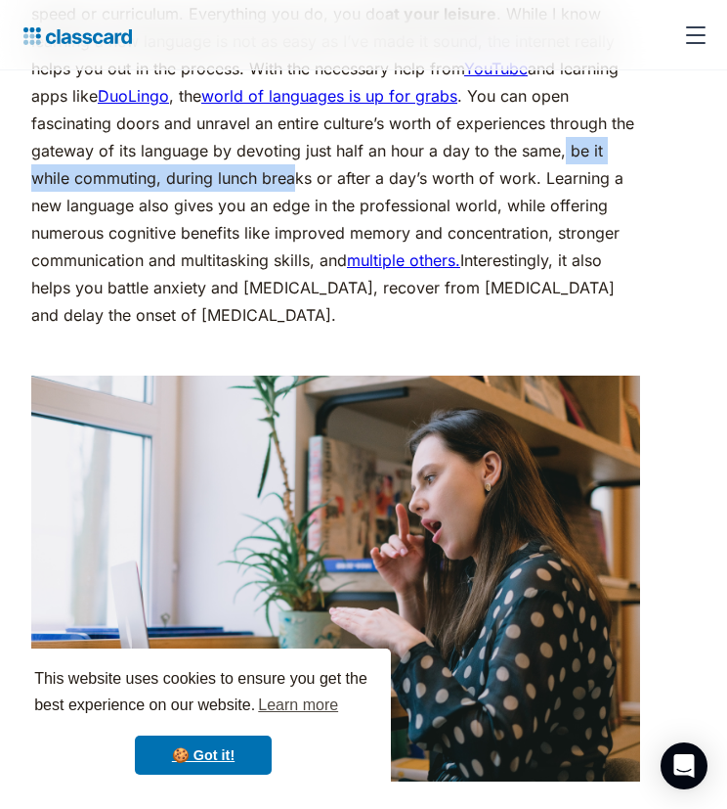
drag, startPoint x: 295, startPoint y: 203, endPoint x: 575, endPoint y: 191, distance: 279.9
click at [575, 191] on p "Now this one’s a biggie! Learning a new language may seem like an intimidating,…" at bounding box center [335, 136] width 609 height 383
click at [285, 197] on p "Now this one’s a biggie! Learning a new language may seem like an intimidating,…" at bounding box center [335, 136] width 609 height 383
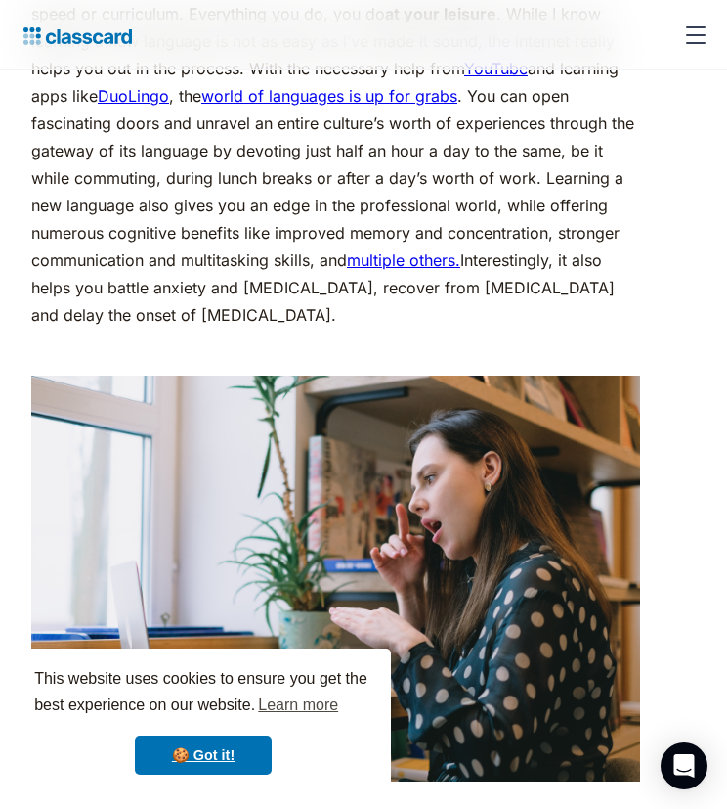
scroll to position [3782, 0]
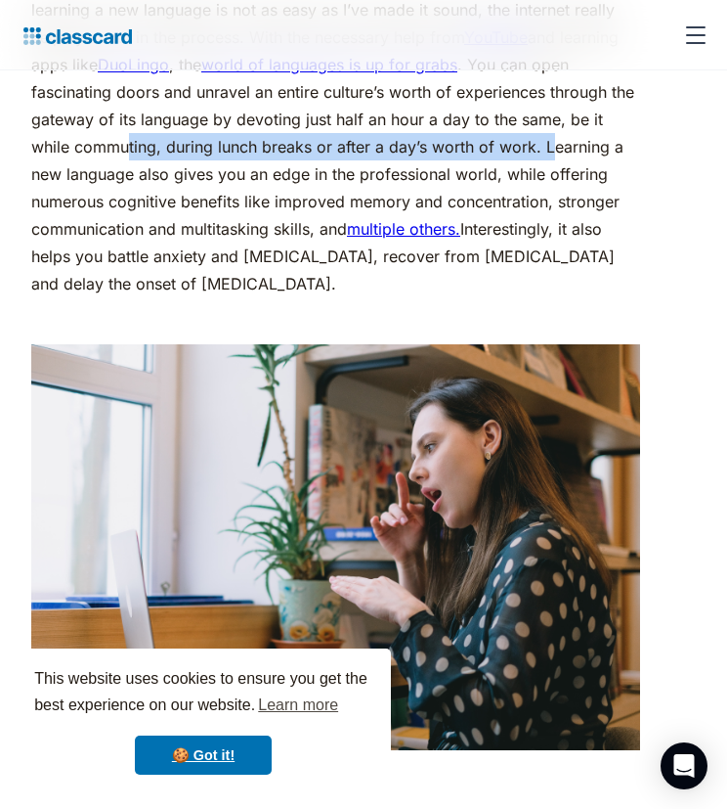
drag, startPoint x: 128, startPoint y: 181, endPoint x: 553, endPoint y: 179, distance: 425.3
click at [553, 179] on p "Now this one’s a biggie! Learning a new language may seem like an intimidating,…" at bounding box center [335, 105] width 609 height 383
drag, startPoint x: 553, startPoint y: 179, endPoint x: 538, endPoint y: 177, distance: 15.8
click at [538, 177] on p "Now this one’s a biggie! Learning a new language may seem like an intimidating,…" at bounding box center [335, 105] width 609 height 383
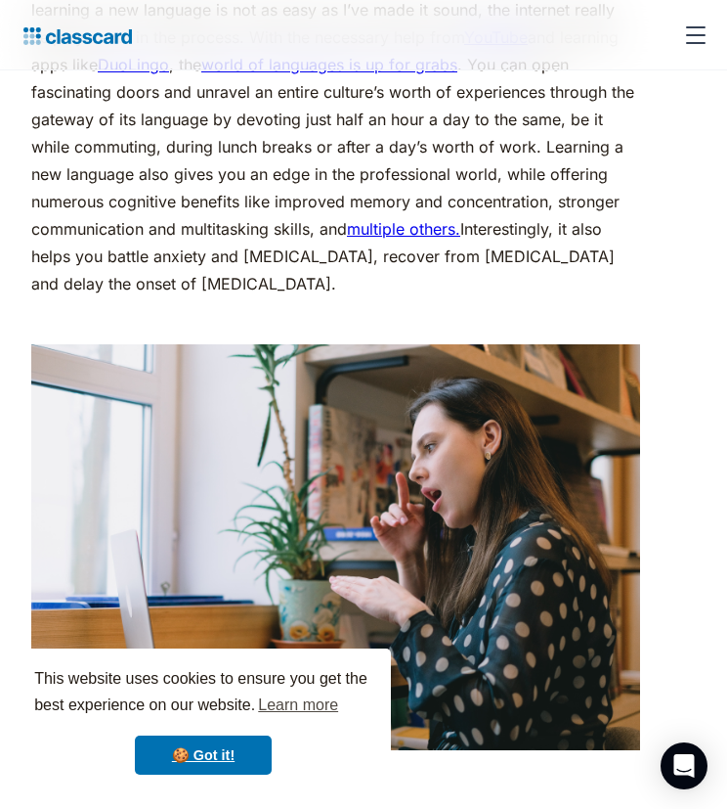
click at [464, 198] on p "Now this one’s a biggie! Learning a new language may seem like an intimidating,…" at bounding box center [335, 105] width 609 height 383
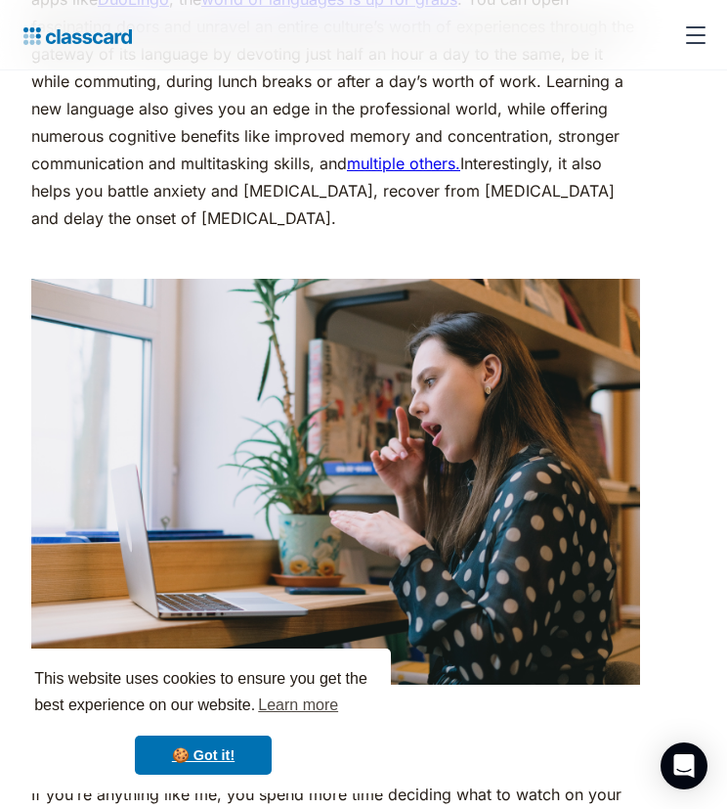
scroll to position [3852, 0]
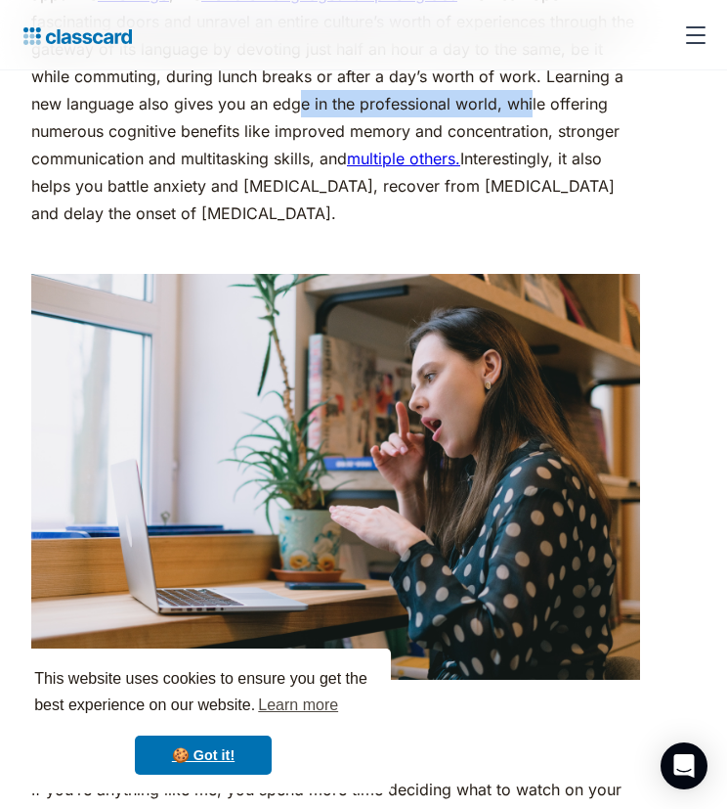
drag, startPoint x: 302, startPoint y: 131, endPoint x: 530, endPoint y: 141, distance: 228.0
click at [530, 141] on p "Now this one’s a biggie! Learning a new language may seem like an intimidating,…" at bounding box center [335, 35] width 609 height 383
drag, startPoint x: 530, startPoint y: 141, endPoint x: 325, endPoint y: 148, distance: 205.4
click at [325, 148] on p "Now this one’s a biggie! Learning a new language may seem like an intimidating,…" at bounding box center [335, 35] width 609 height 383
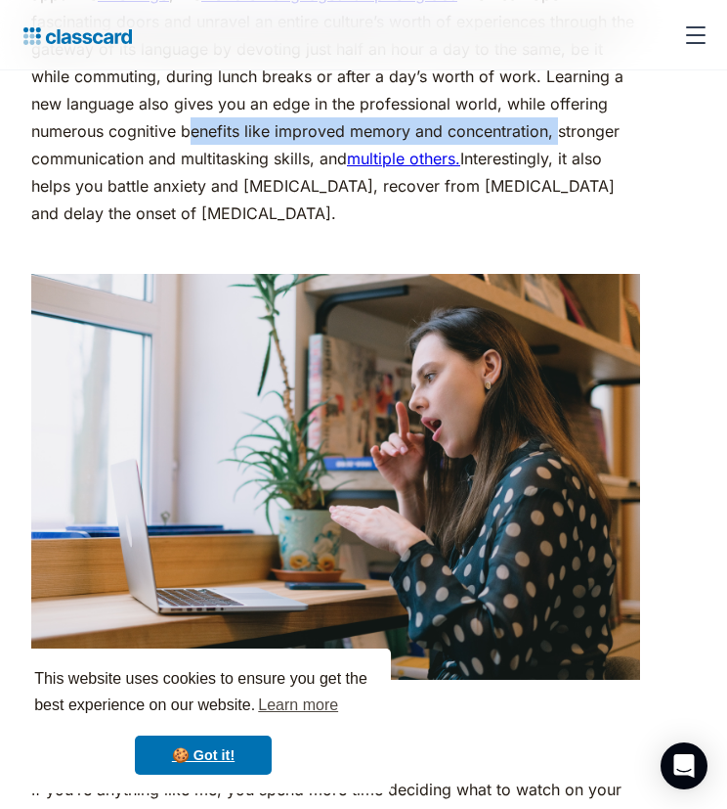
drag, startPoint x: 194, startPoint y: 151, endPoint x: 559, endPoint y: 148, distance: 365.7
click at [559, 148] on p "Now this one’s a biggie! Learning a new language may seem like an intimidating,…" at bounding box center [335, 35] width 609 height 383
drag, startPoint x: 45, startPoint y: 155, endPoint x: 567, endPoint y: 153, distance: 522.1
click at [567, 153] on p "Now this one’s a biggie! Learning a new language may seem like an intimidating,…" at bounding box center [335, 35] width 609 height 383
drag, startPoint x: 567, startPoint y: 153, endPoint x: 426, endPoint y: 155, distance: 140.8
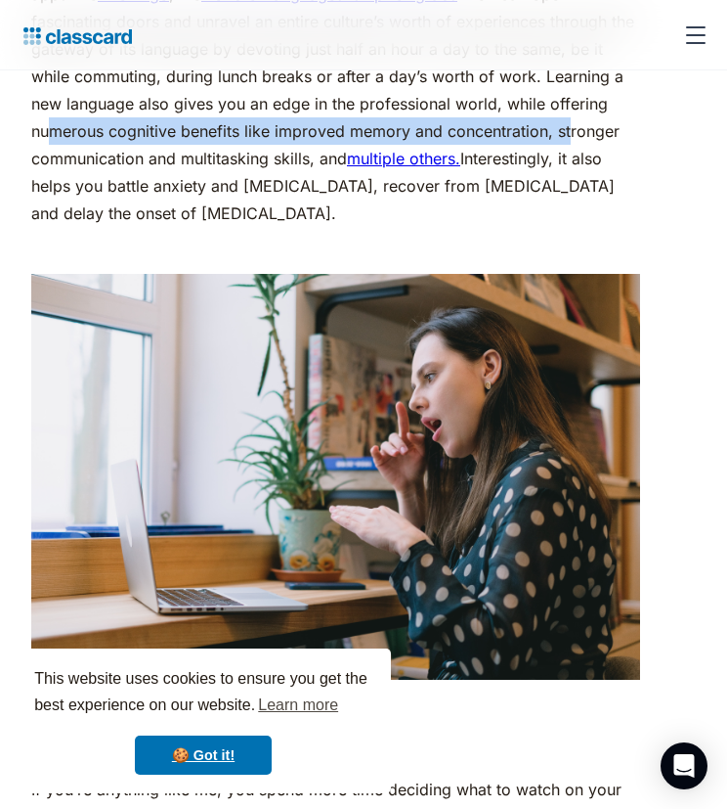
click at [426, 155] on p "Now this one’s a biggie! Learning a new language may seem like an intimidating,…" at bounding box center [335, 35] width 609 height 383
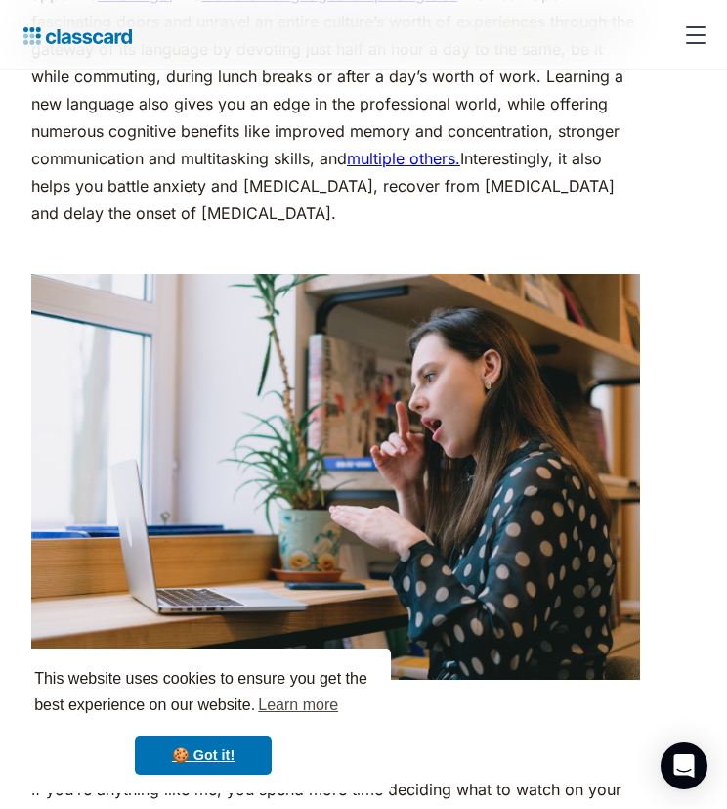
click at [79, 187] on p "Now this one’s a biggie! Learning a new language may seem like an intimidating,…" at bounding box center [335, 35] width 609 height 383
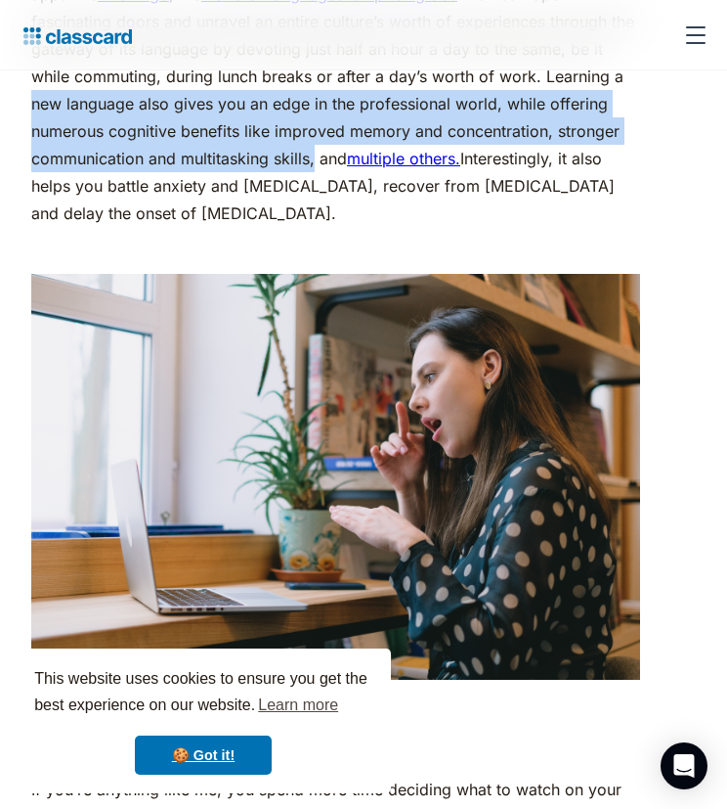
drag, startPoint x: 314, startPoint y: 191, endPoint x: 16, endPoint y: 145, distance: 301.7
click at [398, 161] on p "Now this one’s a biggie! Learning a new language may seem like an intimidating,…" at bounding box center [335, 35] width 609 height 383
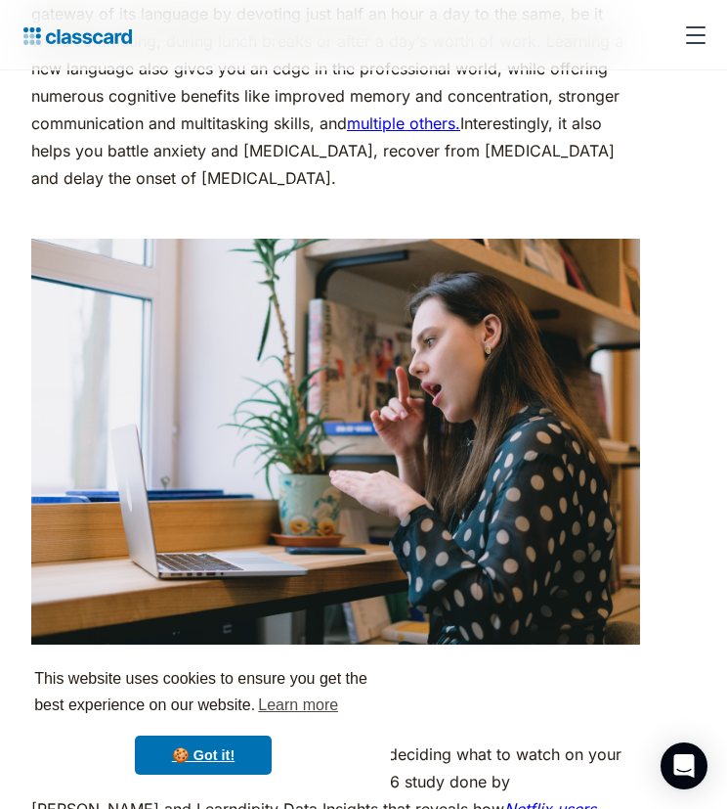
scroll to position [3888, 0]
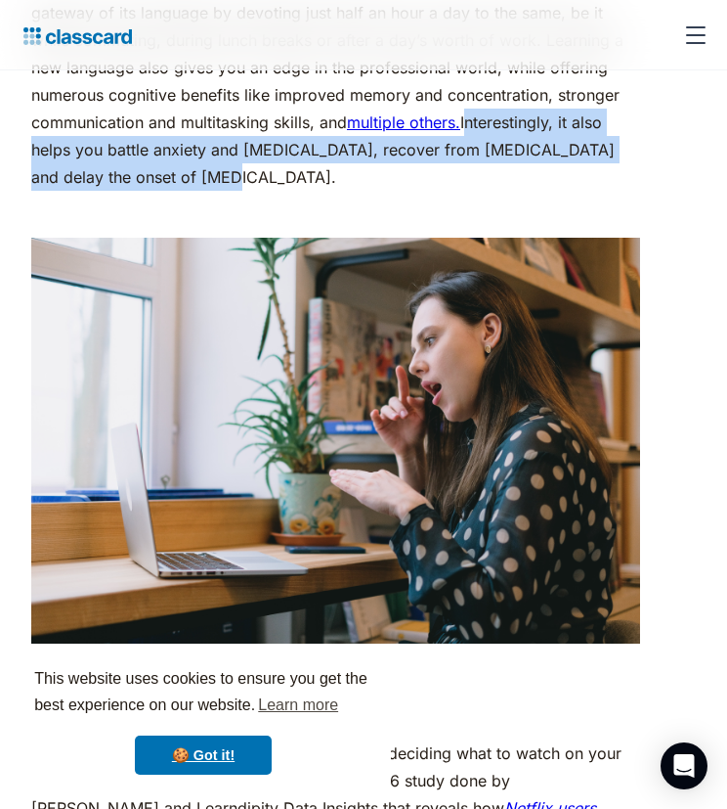
drag, startPoint x: 472, startPoint y: 137, endPoint x: 171, endPoint y: 198, distance: 307.4
drag, startPoint x: 171, startPoint y: 198, endPoint x: 153, endPoint y: 187, distance: 22.0
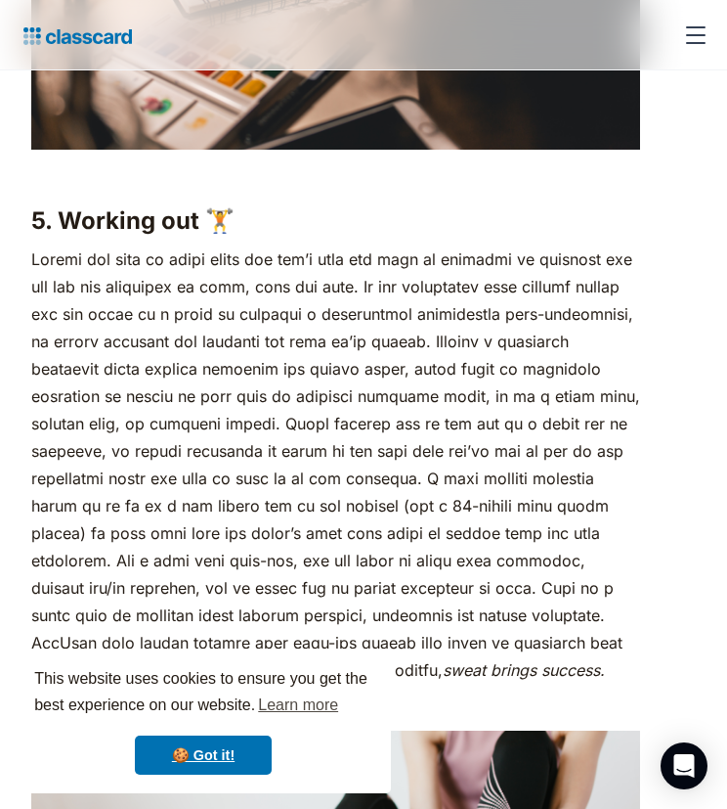
scroll to position [5420, 0]
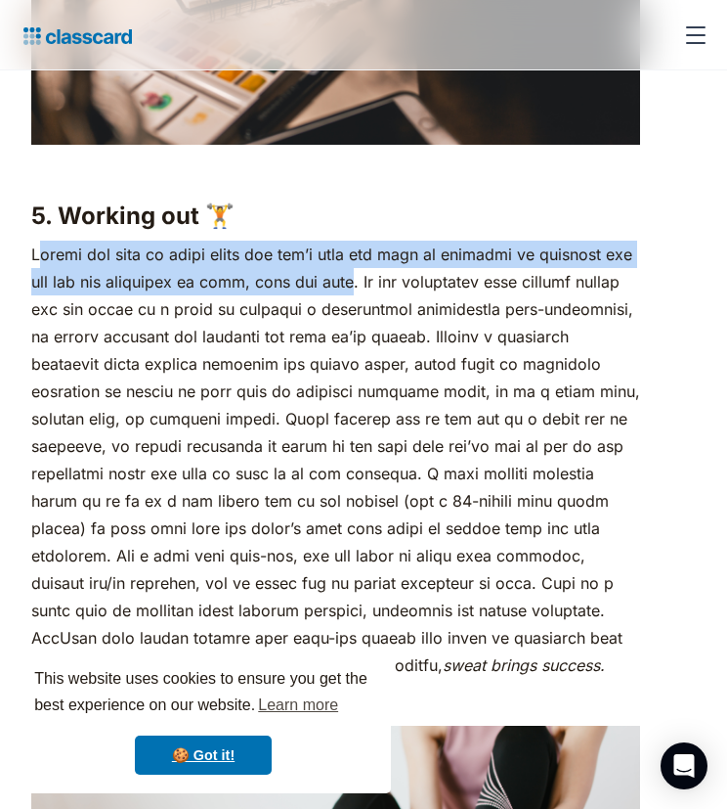
drag, startPoint x: 42, startPoint y: 277, endPoint x: 423, endPoint y: 309, distance: 382.7
click at [423, 309] on p "sweat brings success." at bounding box center [335, 460] width 609 height 438
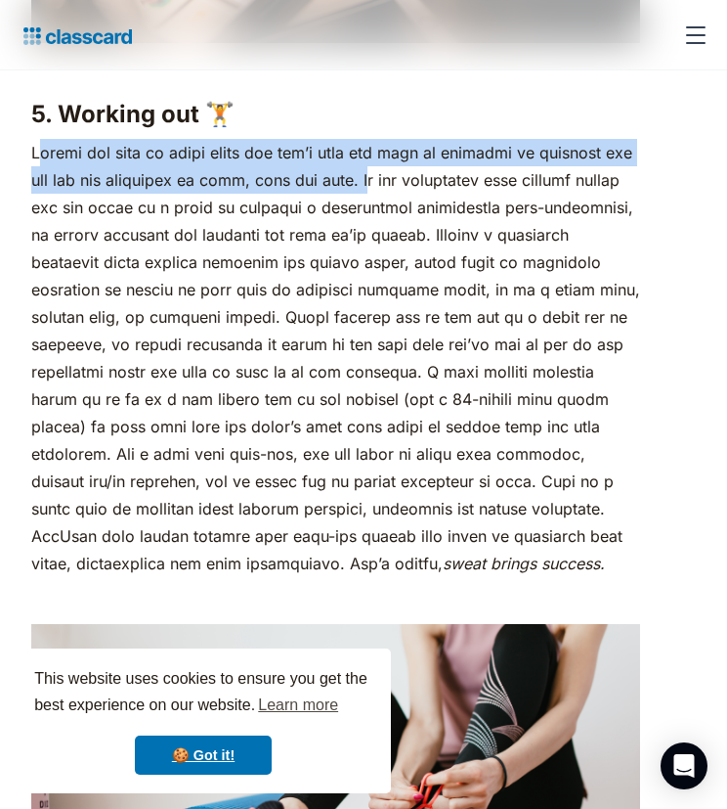
scroll to position [5522, 0]
click at [247, 178] on p "sweat brings success." at bounding box center [335, 358] width 609 height 438
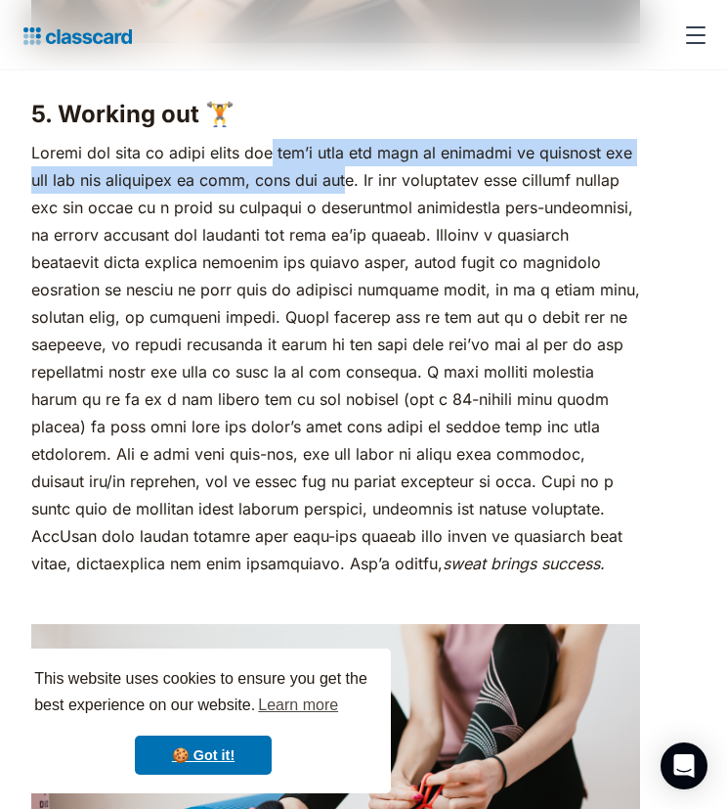
drag, startPoint x: 296, startPoint y: 183, endPoint x: 399, endPoint y: 207, distance: 105.5
click at [399, 207] on p "sweat brings success." at bounding box center [335, 358] width 609 height 438
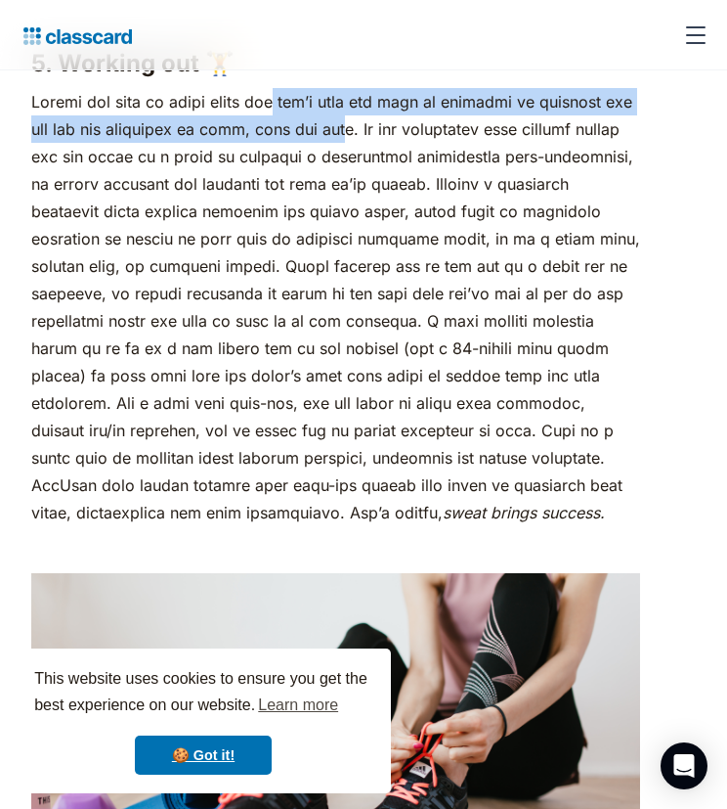
scroll to position [5580, 0]
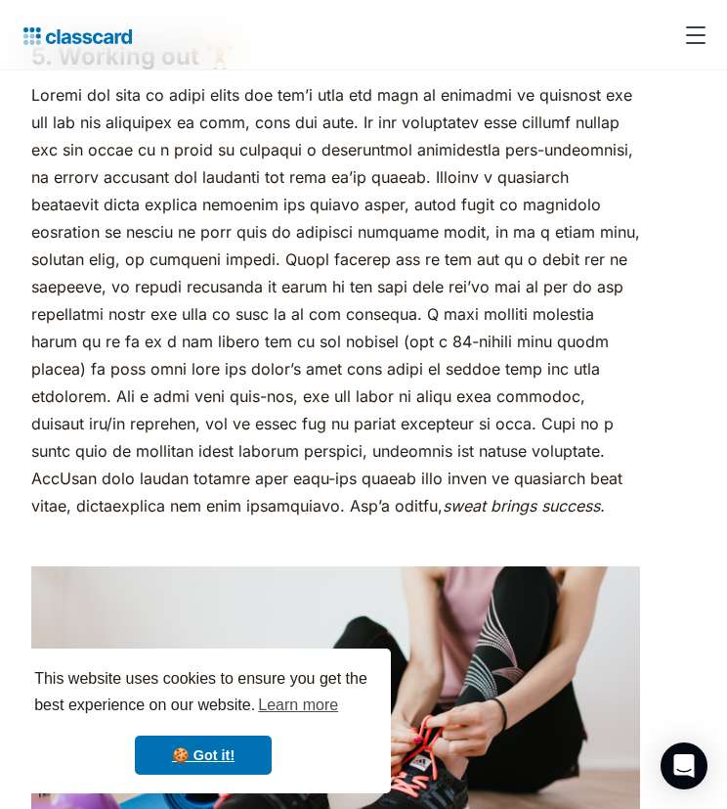
drag, startPoint x: 399, startPoint y: 207, endPoint x: 299, endPoint y: 231, distance: 102.4
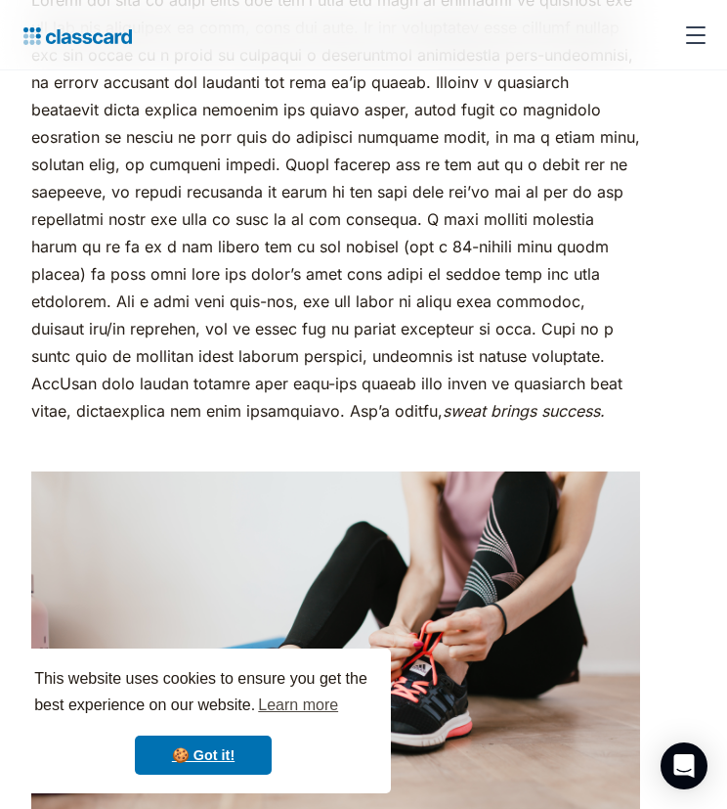
scroll to position [5687, 0]
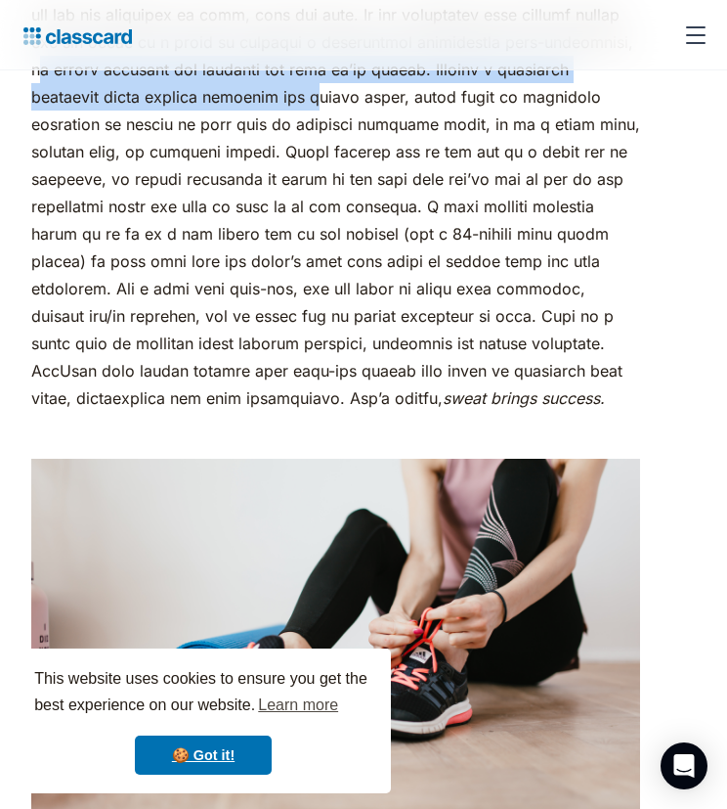
drag, startPoint x: 130, startPoint y: 90, endPoint x: 385, endPoint y: 128, distance: 258.0
click at [385, 128] on p "sweat brings success." at bounding box center [335, 193] width 609 height 438
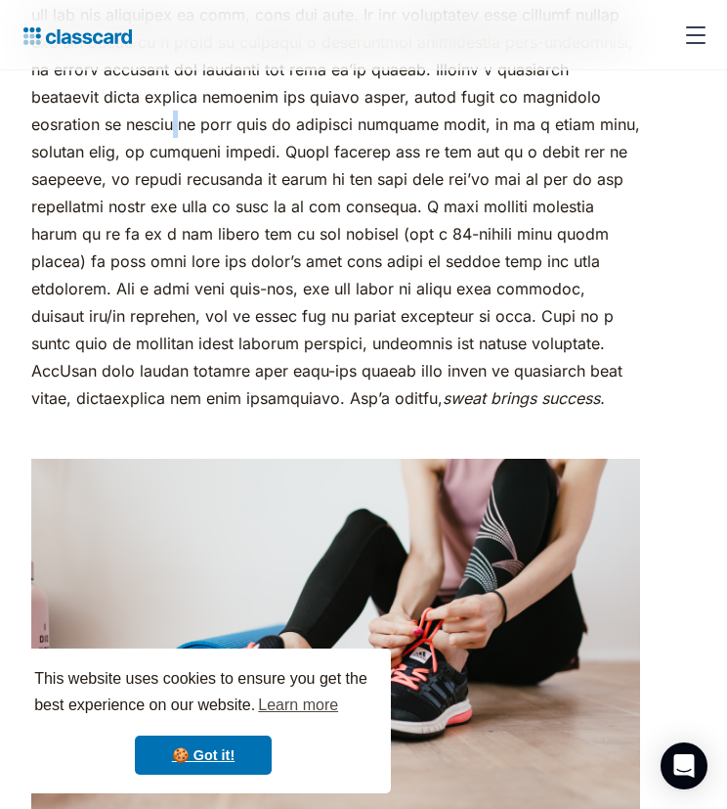
drag, startPoint x: 385, startPoint y: 128, endPoint x: 260, endPoint y: 143, distance: 126.0
click at [260, 143] on p "sweat brings success." at bounding box center [335, 193] width 609 height 438
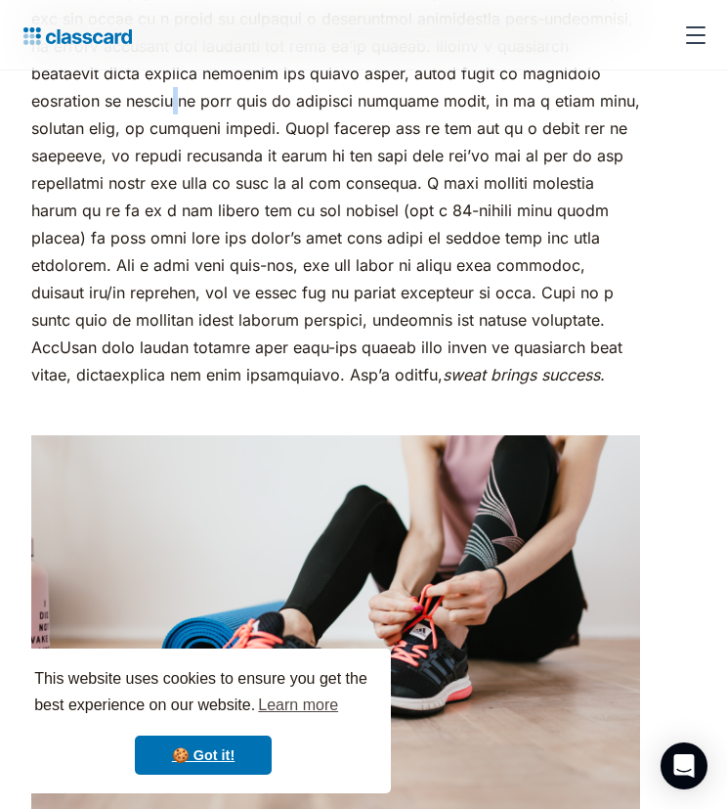
scroll to position [5714, 0]
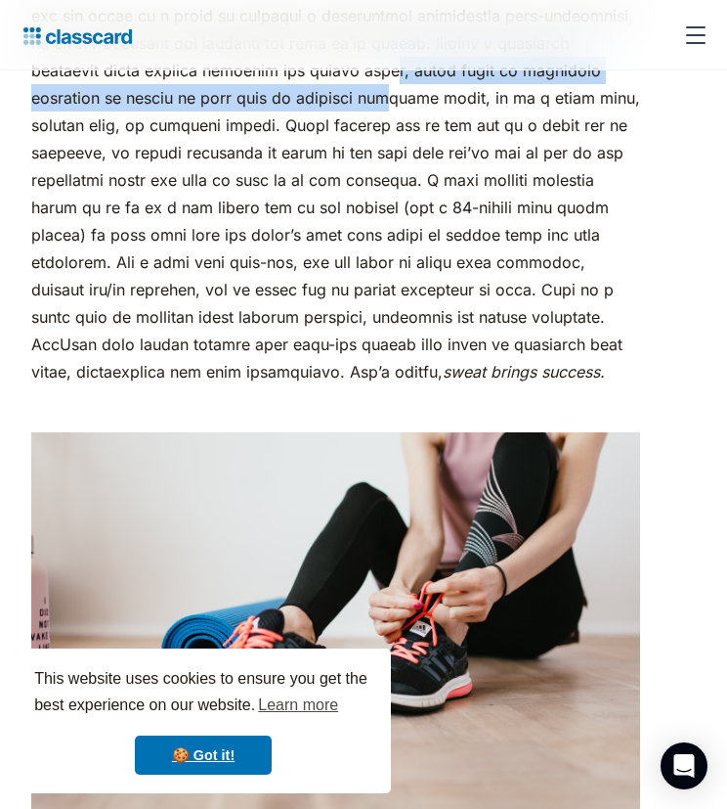
drag, startPoint x: 461, startPoint y: 104, endPoint x: 480, endPoint y: 131, distance: 33.1
click at [480, 131] on p "sweat brings success." at bounding box center [335, 166] width 609 height 438
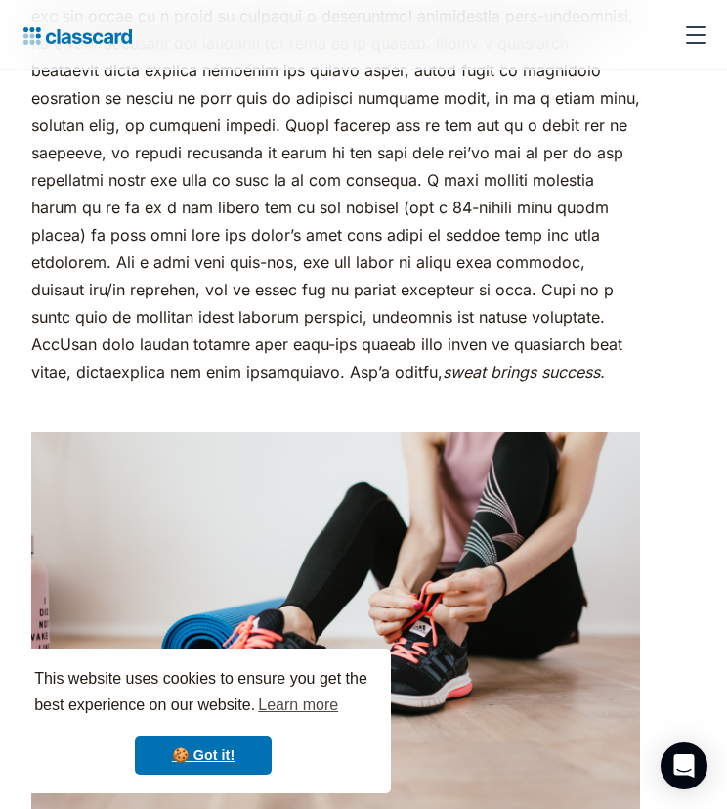
drag, startPoint x: 480, startPoint y: 131, endPoint x: 422, endPoint y: 144, distance: 59.1
click at [422, 144] on p "sweat brings success." at bounding box center [335, 166] width 609 height 438
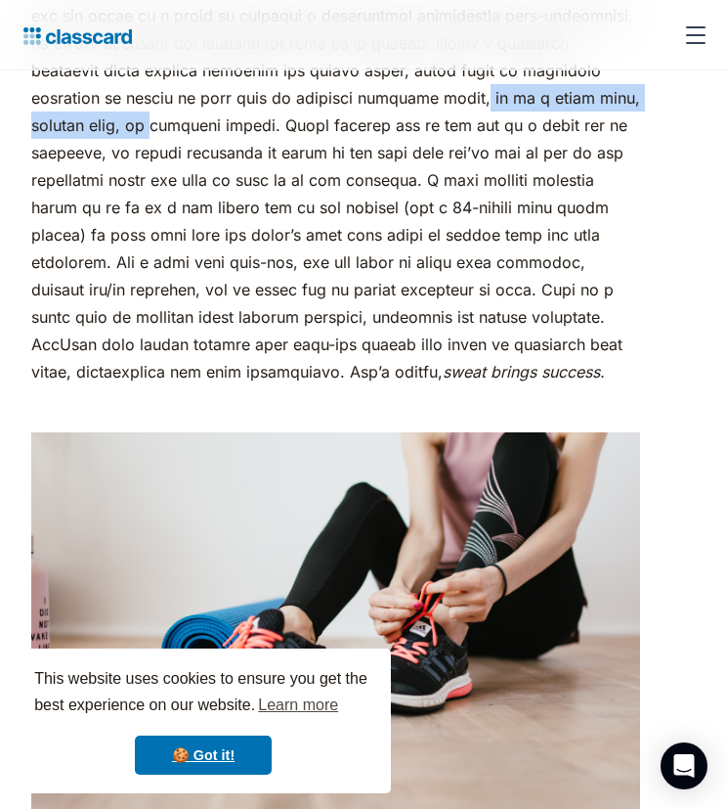
drag, startPoint x: 544, startPoint y: 128, endPoint x: 202, endPoint y: 142, distance: 341.5
click at [202, 142] on p "sweat brings success." at bounding box center [335, 166] width 609 height 438
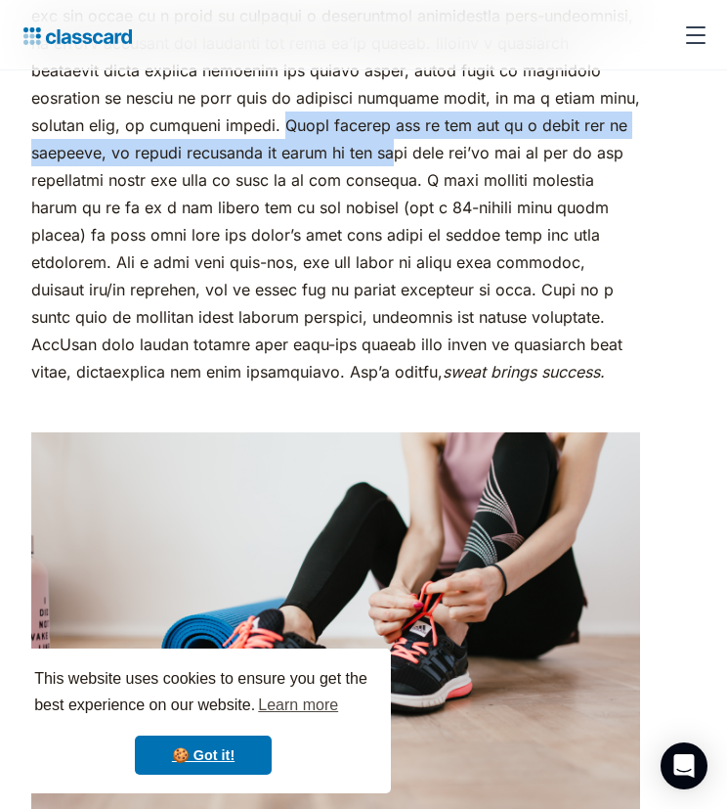
drag, startPoint x: 329, startPoint y: 158, endPoint x: 416, endPoint y: 179, distance: 90.4
click at [416, 179] on p "sweat brings success." at bounding box center [335, 166] width 609 height 438
click at [180, 176] on p "sweat brings success." at bounding box center [335, 166] width 609 height 438
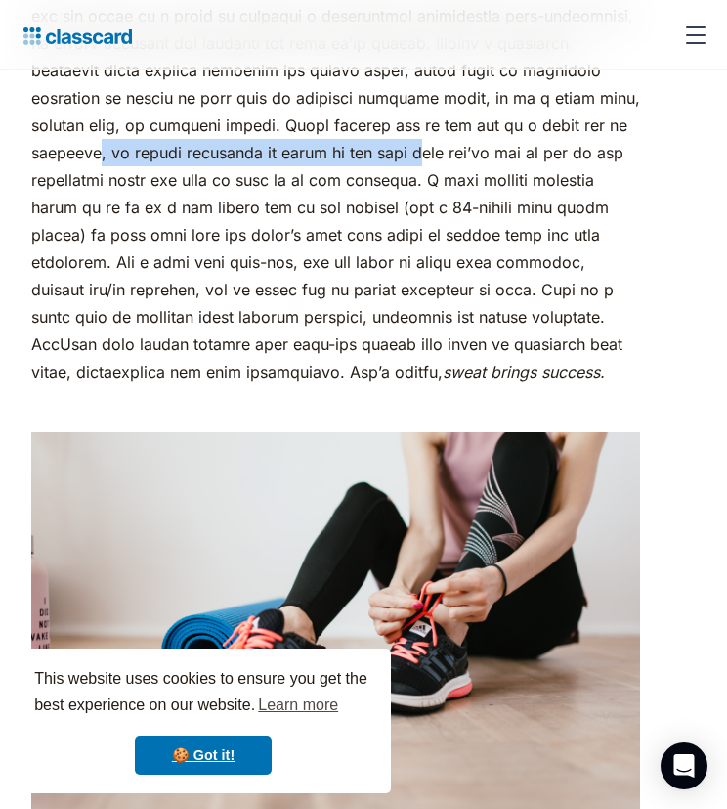
drag, startPoint x: 142, startPoint y: 175, endPoint x: 445, endPoint y: 174, distance: 303.1
click at [445, 174] on p "sweat brings success." at bounding box center [335, 166] width 609 height 438
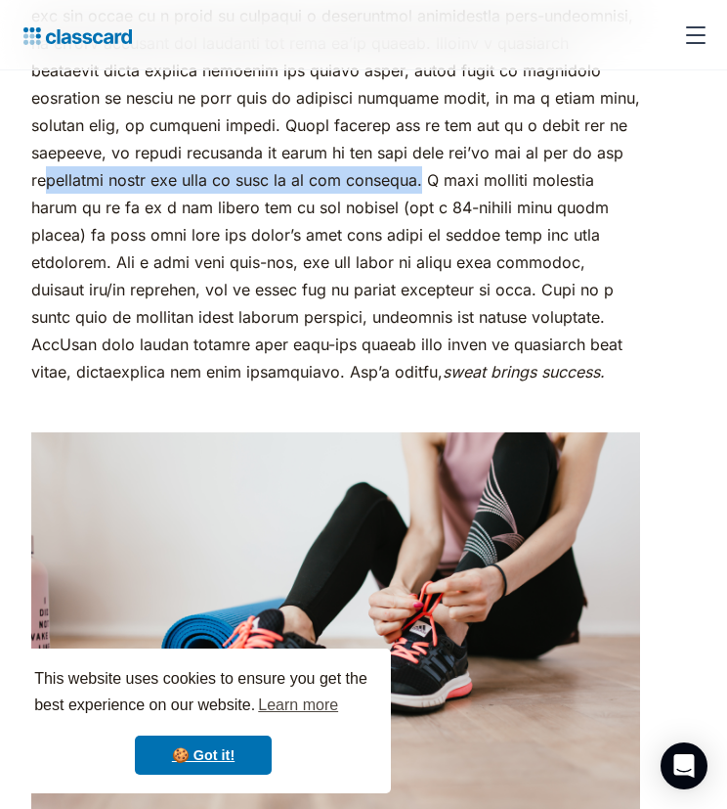
drag, startPoint x: 77, startPoint y: 202, endPoint x: 467, endPoint y: 221, distance: 390.5
click at [467, 221] on p "sweat brings success." at bounding box center [335, 166] width 609 height 438
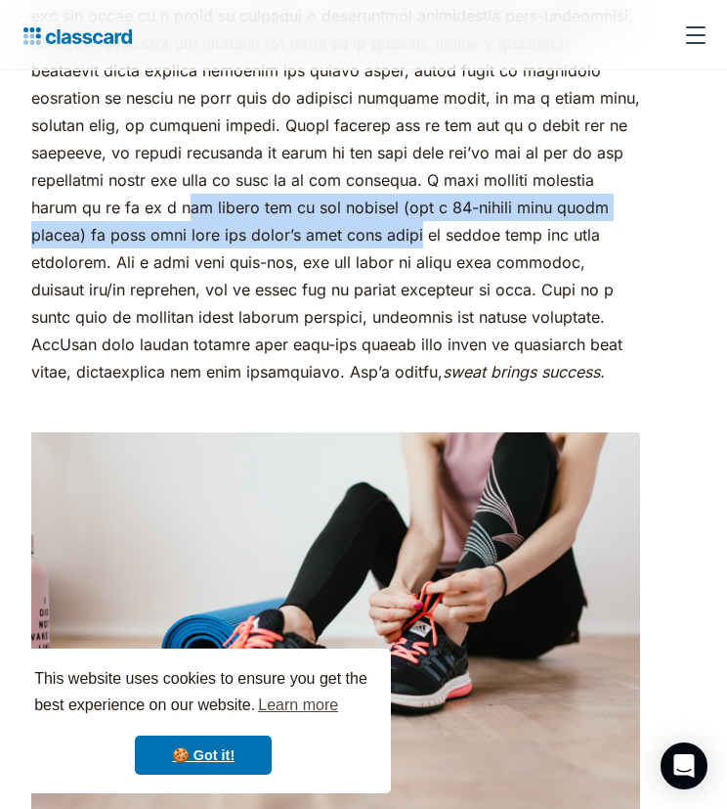
drag, startPoint x: 251, startPoint y: 241, endPoint x: 452, endPoint y: 267, distance: 202.0
click at [452, 267] on p "sweat brings success." at bounding box center [335, 166] width 609 height 438
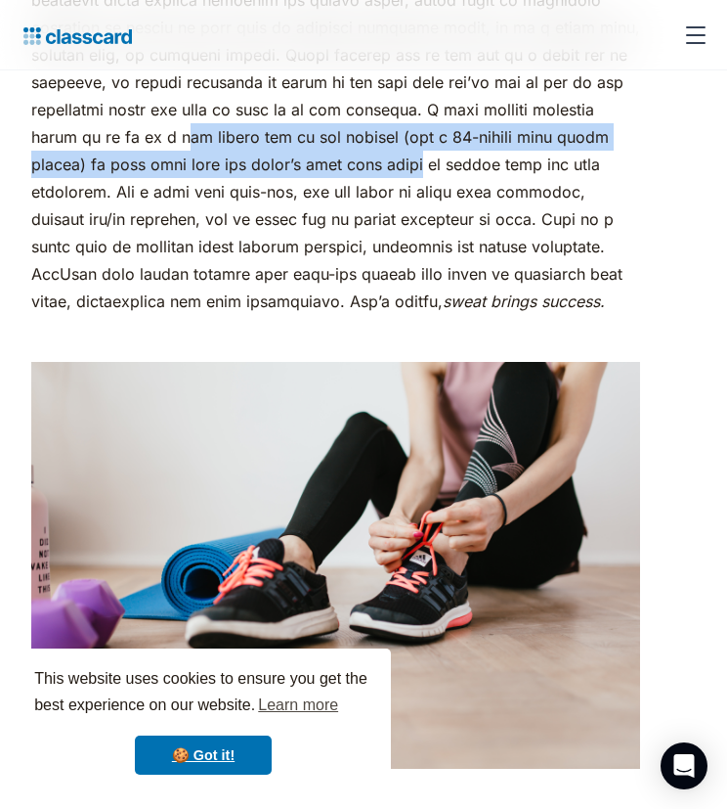
scroll to position [5785, 0]
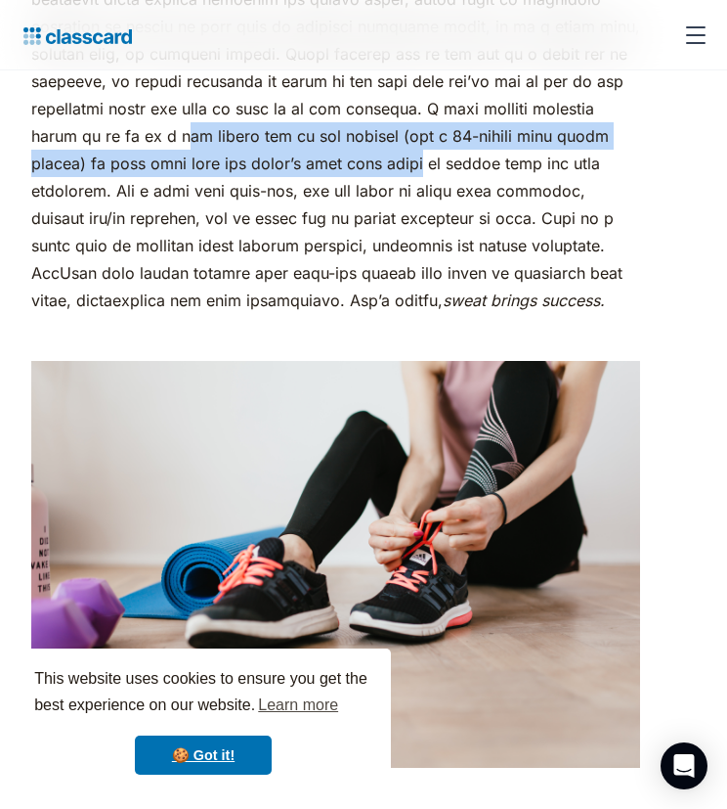
click at [156, 192] on p "sweat brings success." at bounding box center [335, 95] width 609 height 438
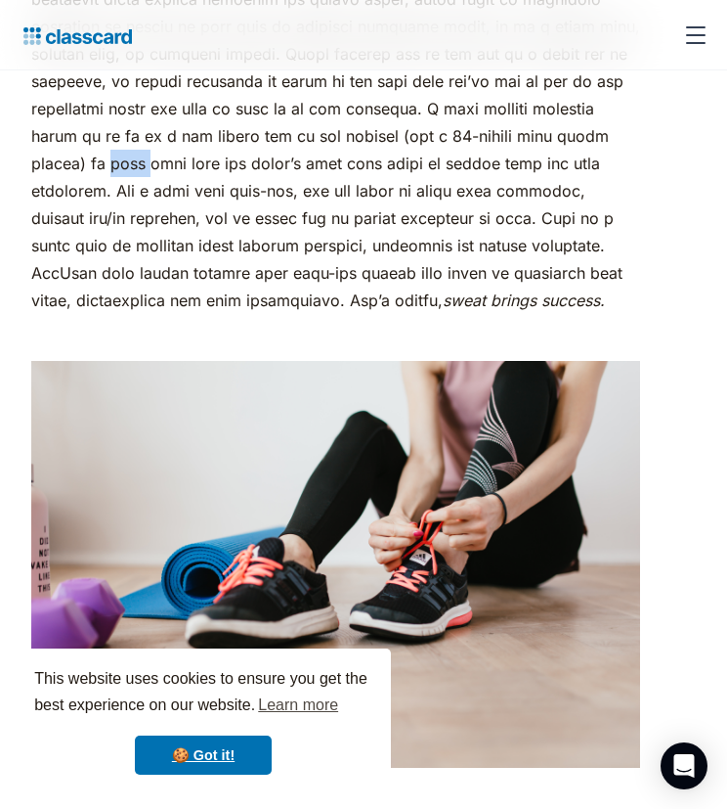
click at [156, 192] on p "sweat brings success." at bounding box center [335, 95] width 609 height 438
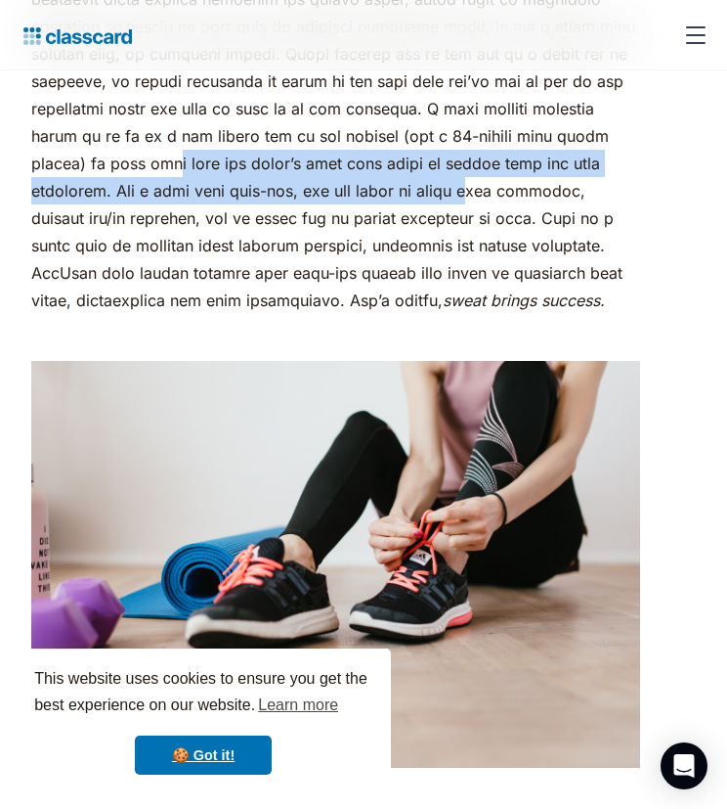
drag, startPoint x: 156, startPoint y: 192, endPoint x: 512, endPoint y: 211, distance: 356.4
click at [512, 211] on p "sweat brings success." at bounding box center [335, 95] width 609 height 438
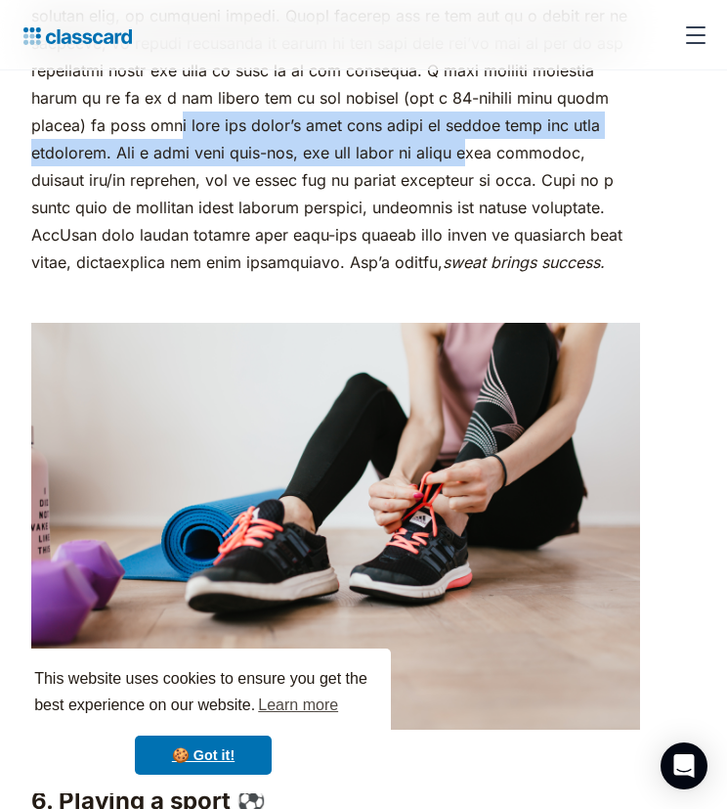
scroll to position [5827, 0]
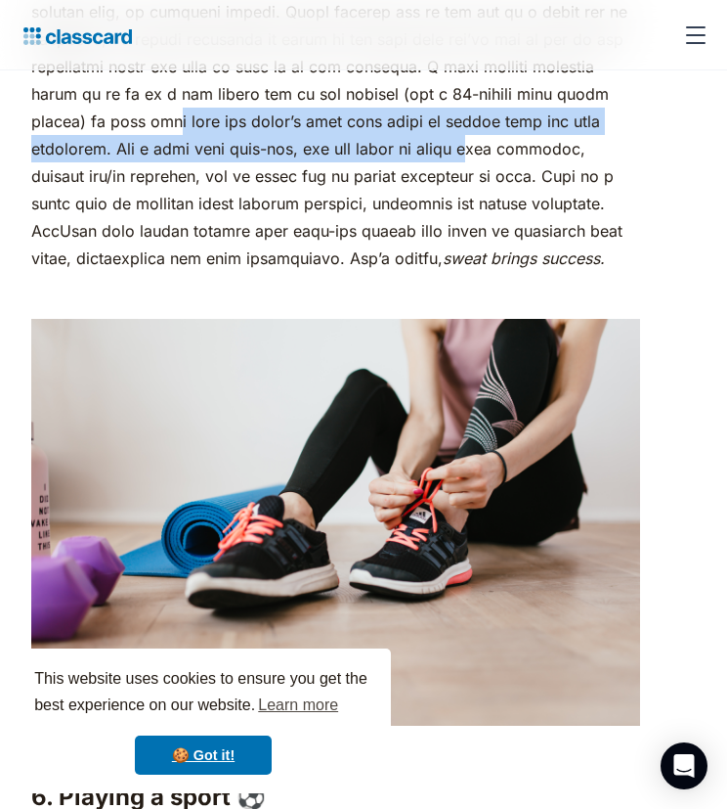
click at [112, 166] on p "sweat brings success." at bounding box center [335, 53] width 609 height 438
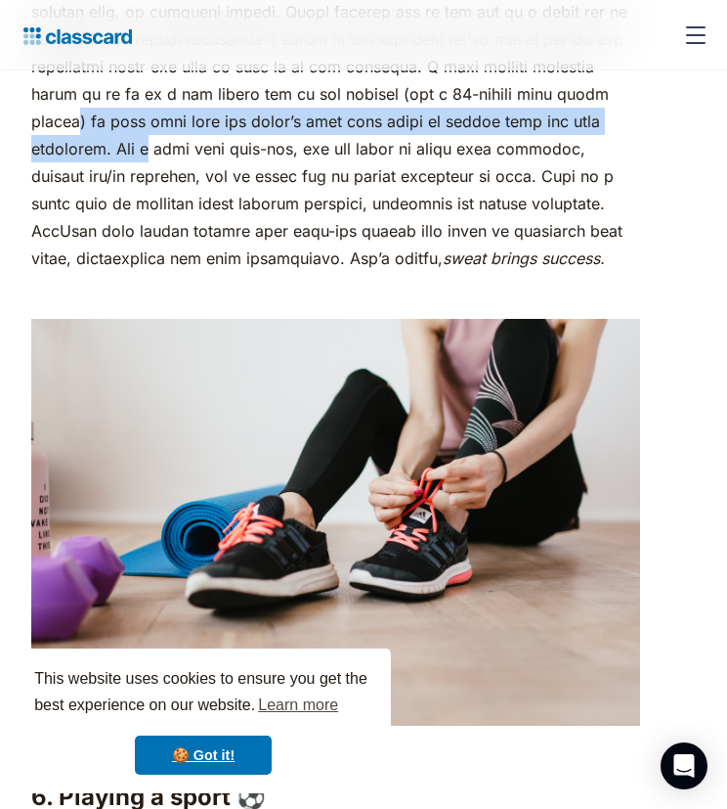
drag, startPoint x: 117, startPoint y: 150, endPoint x: 156, endPoint y: 173, distance: 45.6
click at [156, 173] on p "sweat brings success." at bounding box center [335, 53] width 609 height 438
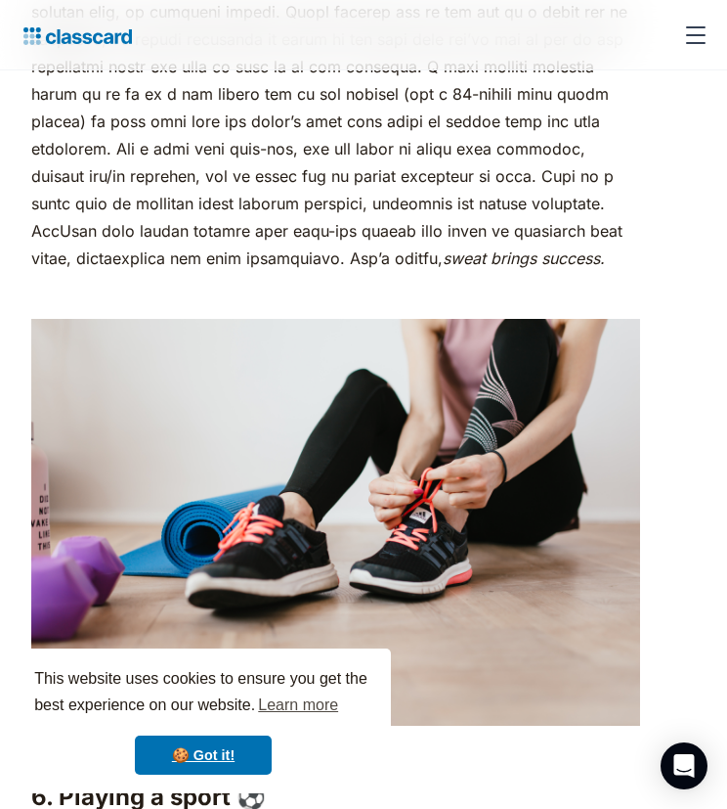
drag, startPoint x: 156, startPoint y: 173, endPoint x: 189, endPoint y: 241, distance: 74.8
click at [189, 241] on p "sweat brings success." at bounding box center [335, 53] width 609 height 438
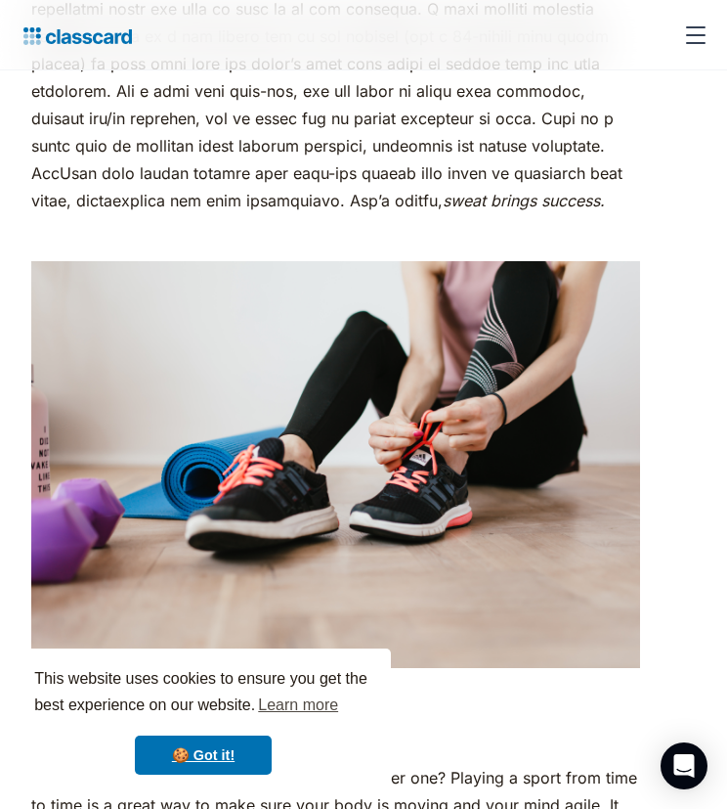
scroll to position [5886, 0]
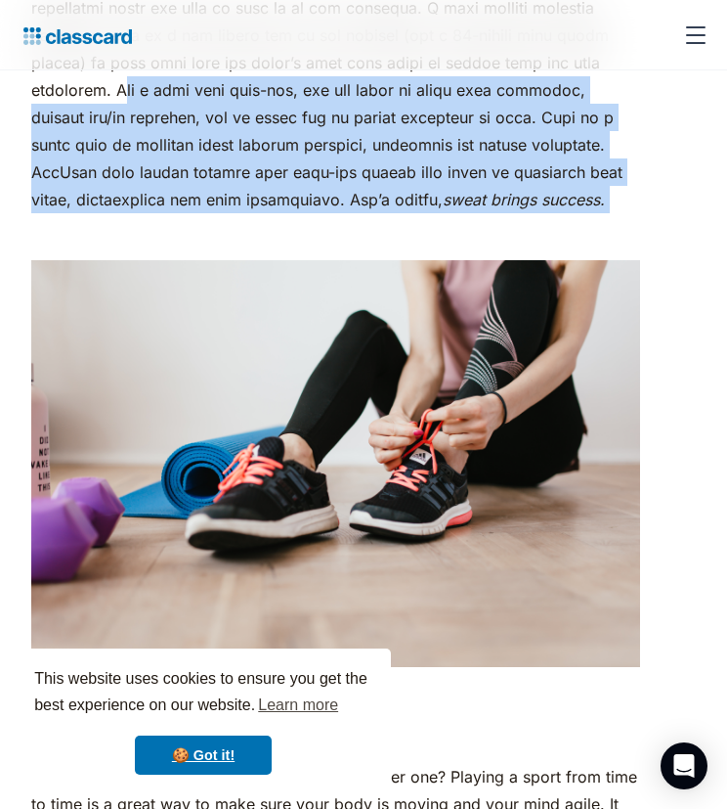
drag, startPoint x: 129, startPoint y: 113, endPoint x: 601, endPoint y: 253, distance: 492.5
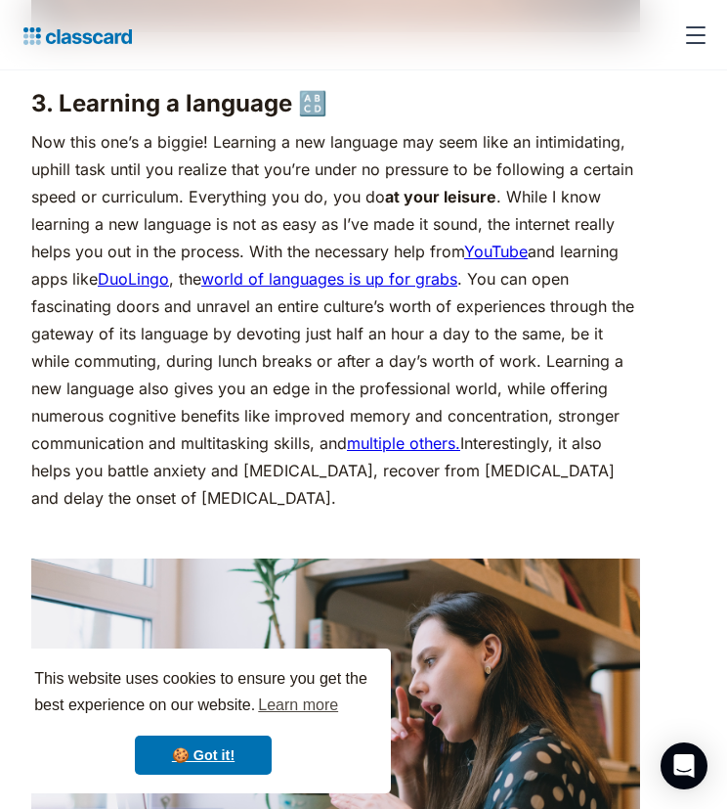
scroll to position [3570, 0]
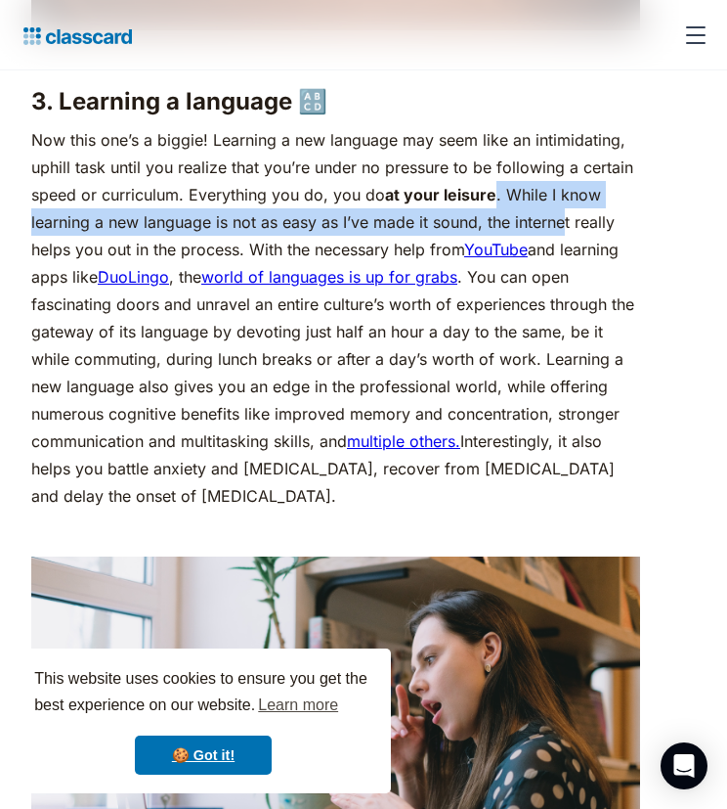
drag, startPoint x: 497, startPoint y: 228, endPoint x: 569, endPoint y: 257, distance: 78.1
click at [569, 257] on p "Now this one’s a biggie! Learning a new language may seem like an intimidating,…" at bounding box center [335, 317] width 609 height 383
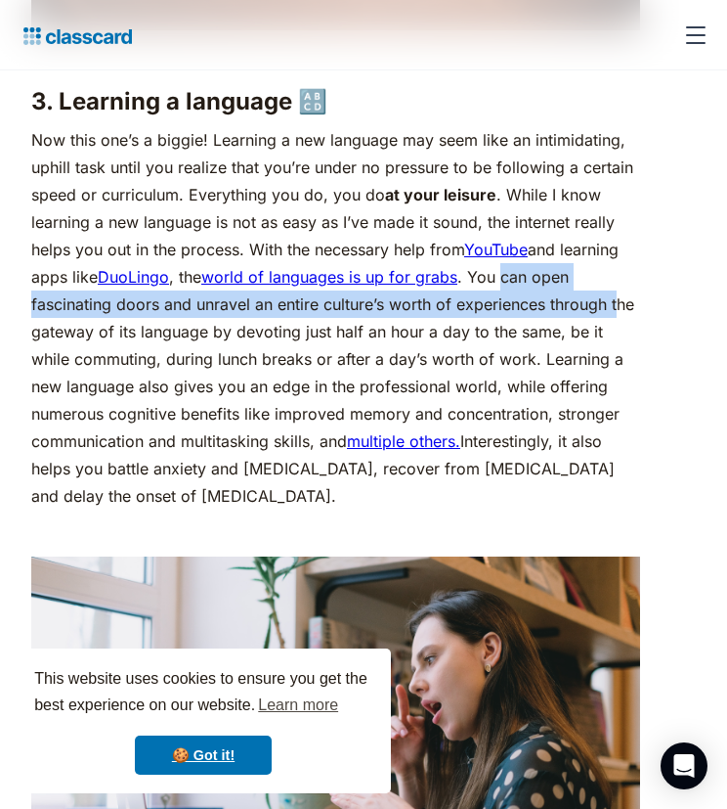
drag, startPoint x: 569, startPoint y: 257, endPoint x: 615, endPoint y: 336, distance: 91.6
click at [615, 336] on p "Now this one’s a biggie! Learning a new language may seem like an intimidating,…" at bounding box center [335, 317] width 609 height 383
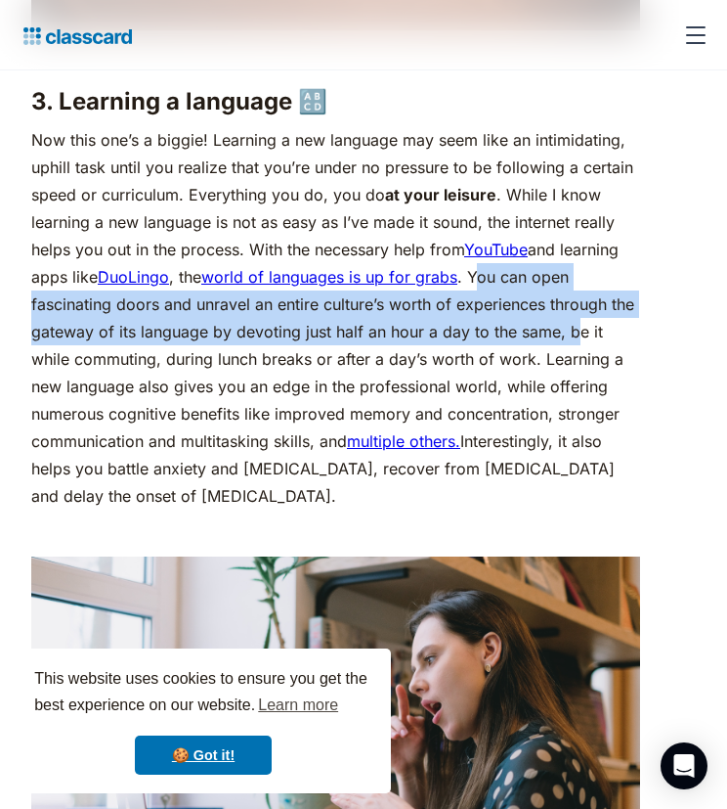
drag, startPoint x: 615, startPoint y: 336, endPoint x: 570, endPoint y: 344, distance: 45.6
click at [570, 344] on p "Now this one’s a biggie! Learning a new language may seem like an intimidating,…" at bounding box center [335, 317] width 609 height 383
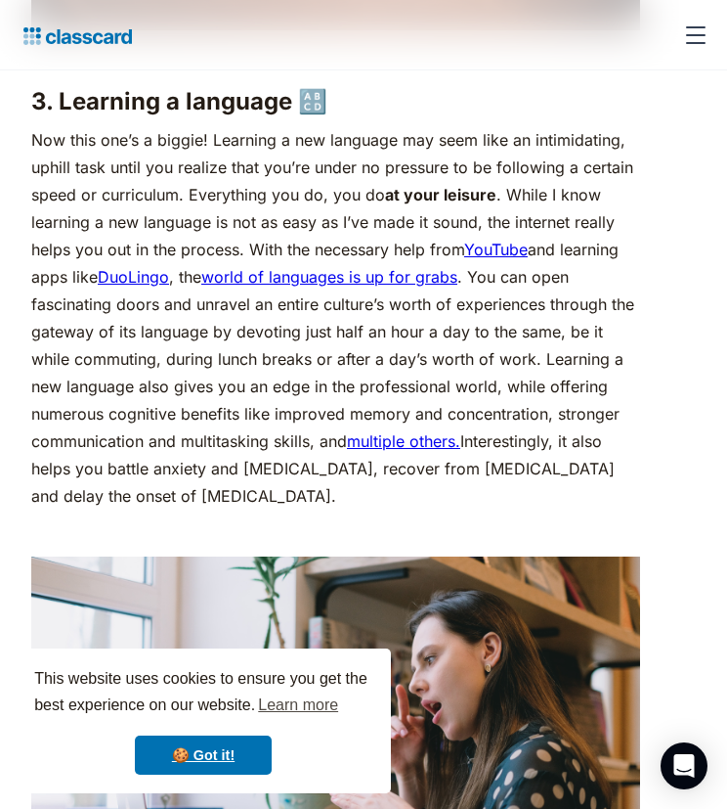
click at [435, 363] on p "Now this one’s a biggie! Learning a new language may seem like an intimidating,…" at bounding box center [335, 317] width 609 height 383
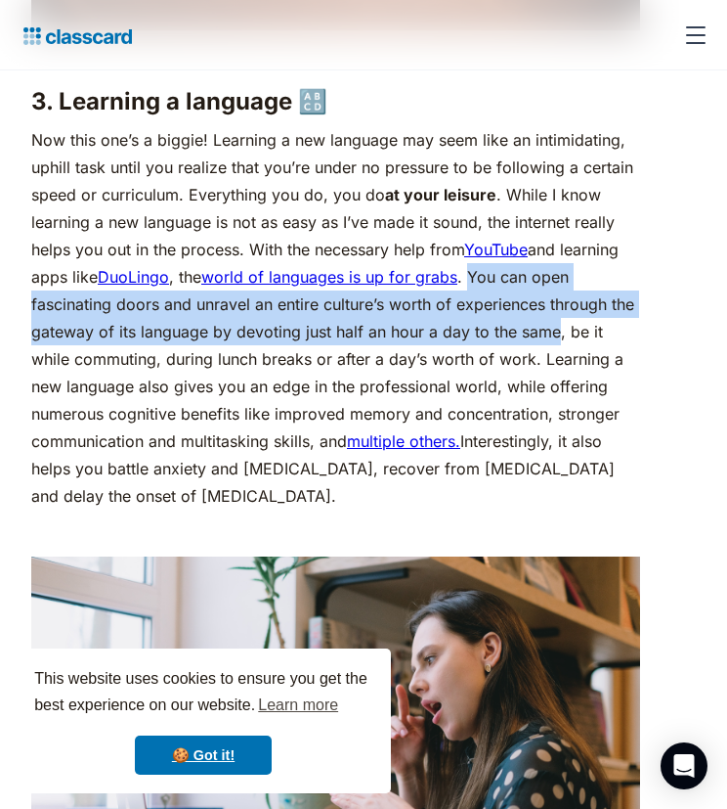
drag, startPoint x: 472, startPoint y: 308, endPoint x: 554, endPoint y: 360, distance: 97.1
click at [554, 360] on p "Now this one’s a biggie! Learning a new language may seem like an intimidating,…" at bounding box center [335, 317] width 609 height 383
copy p "You can open fascinating doors and unravel an entire culture’s worth of experie…"
click at [481, 368] on p "Now this one’s a biggie! Learning a new language may seem like an intimidating,…" at bounding box center [335, 317] width 609 height 383
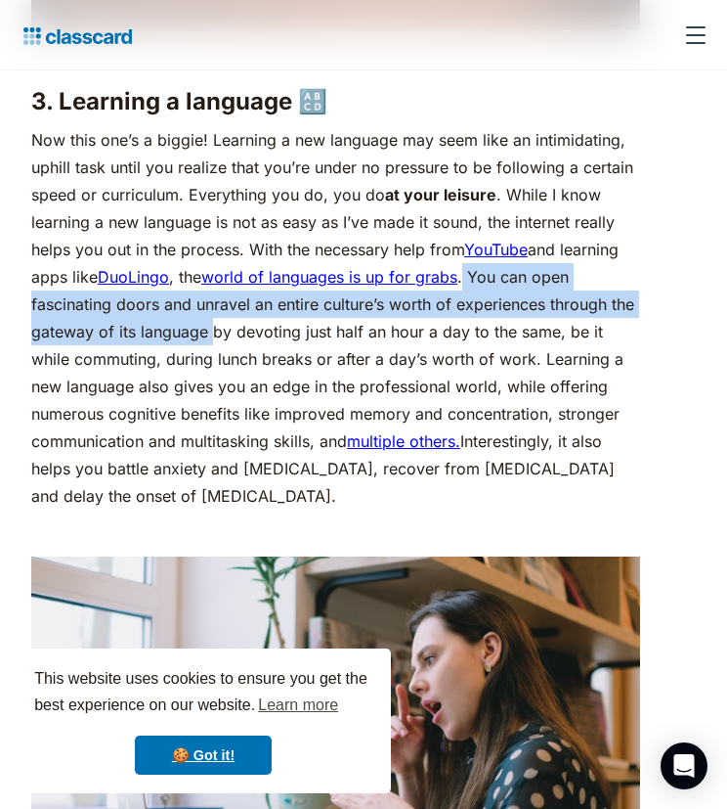
drag, startPoint x: 466, startPoint y: 300, endPoint x: 212, endPoint y: 351, distance: 259.2
click at [212, 351] on p "Now this one’s a biggie! Learning a new language may seem like an intimidating,…" at bounding box center [335, 317] width 609 height 383
copy p "You can open fascinating doors and unravel an entire culture’s worth of experie…"
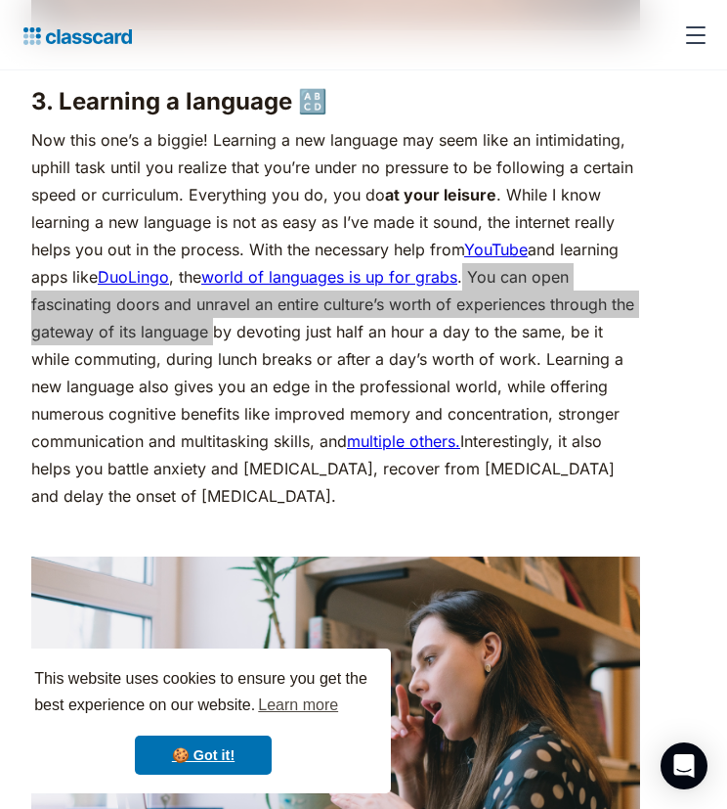
scroll to position [3616, 0]
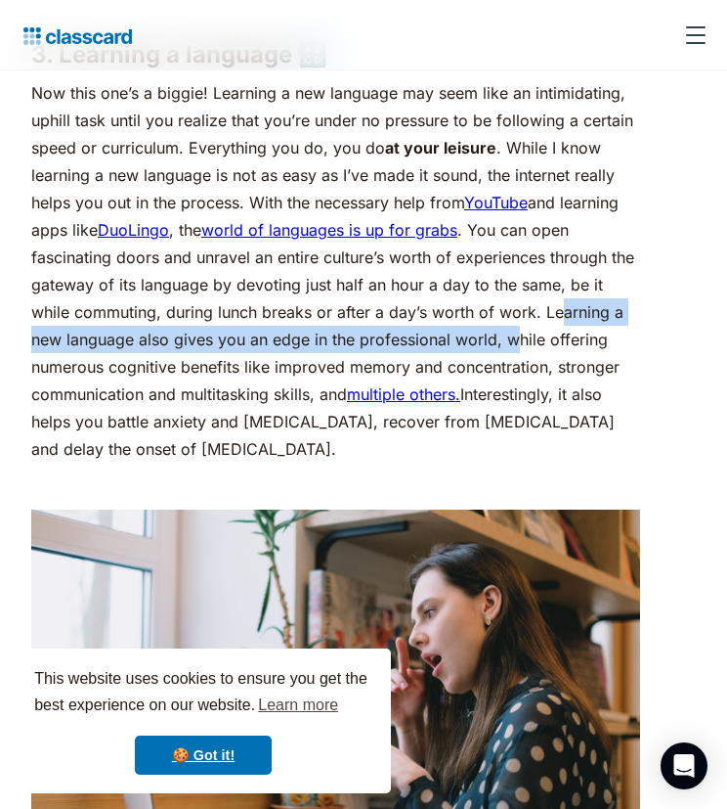
drag, startPoint x: 563, startPoint y: 345, endPoint x: 520, endPoint y: 362, distance: 46.1
click at [520, 362] on p "Now this one’s a biggie! Learning a new language may seem like an intimidating,…" at bounding box center [335, 270] width 609 height 383
click at [521, 360] on p "Now this one’s a biggie! Learning a new language may seem like an intimidating,…" at bounding box center [335, 270] width 609 height 383
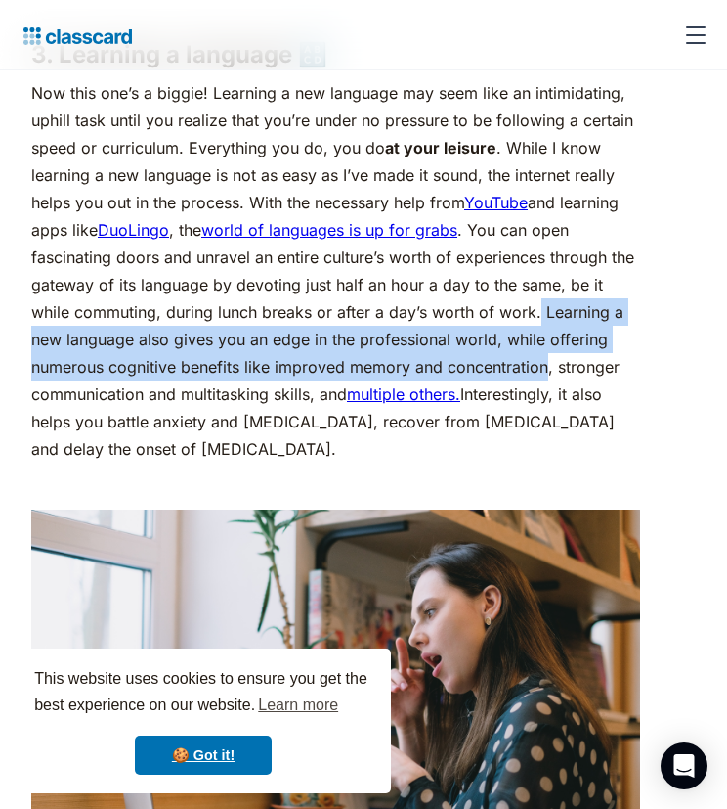
drag, startPoint x: 539, startPoint y: 335, endPoint x: 547, endPoint y: 398, distance: 63.1
click at [547, 398] on p "Now this one’s a biggie! Learning a new language may seem like an intimidating,…" at bounding box center [335, 270] width 609 height 383
copy p "Learning a new language also gives you an edge in the professional world, while…"
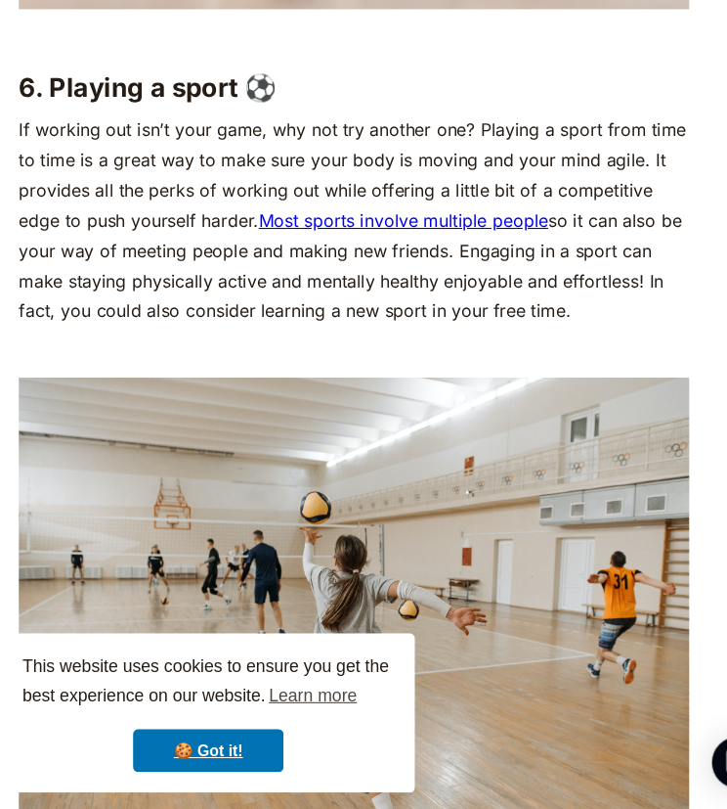
scroll to position [6472, 0]
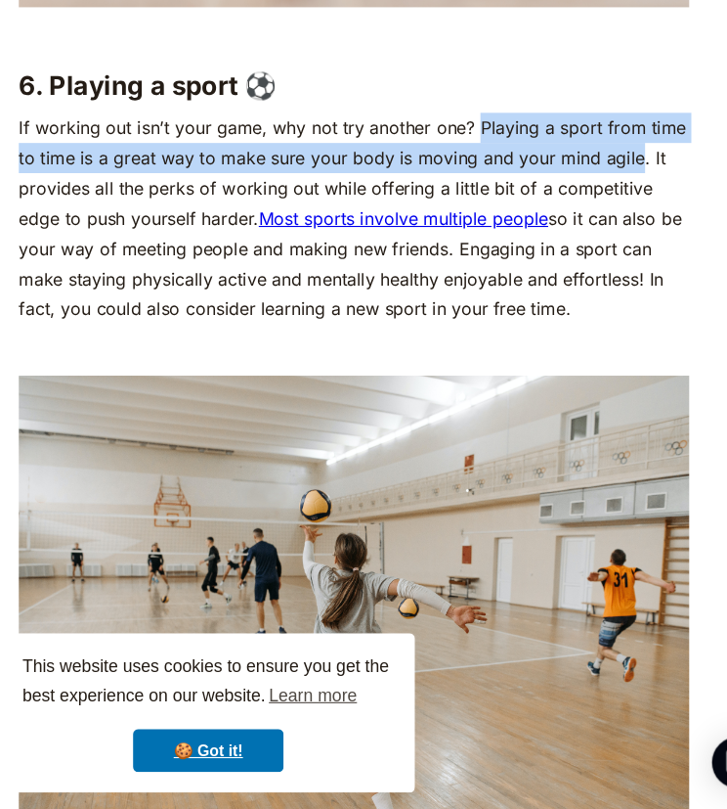
drag, startPoint x: 593, startPoint y: 243, endPoint x: 447, endPoint y: 215, distance: 149.4
click at [447, 215] on p "If working out isn’t your game, why not try another one? Playing a sport from t…" at bounding box center [335, 272] width 609 height 192
drag, startPoint x: 447, startPoint y: 215, endPoint x: 403, endPoint y: 244, distance: 52.9
click at [403, 244] on p "If working out isn’t your game, why not try another one? Playing a sport from t…" at bounding box center [335, 272] width 609 height 192
click at [456, 213] on p "If working out isn’t your game, why not try another one? Playing a sport from t…" at bounding box center [335, 272] width 609 height 192
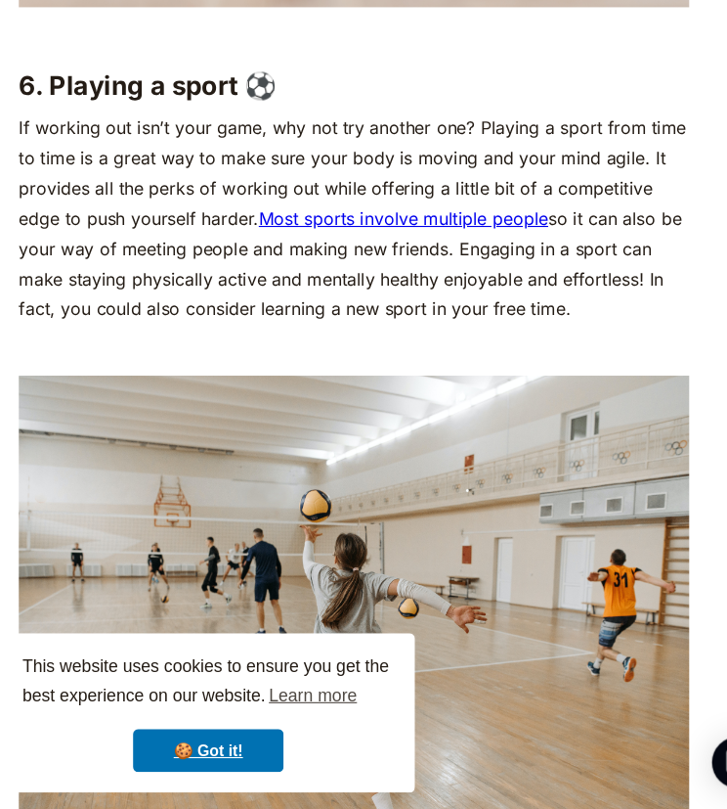
click at [462, 215] on p "If working out isn’t your game, why not try another one? Playing a sport from t…" at bounding box center [335, 272] width 609 height 192
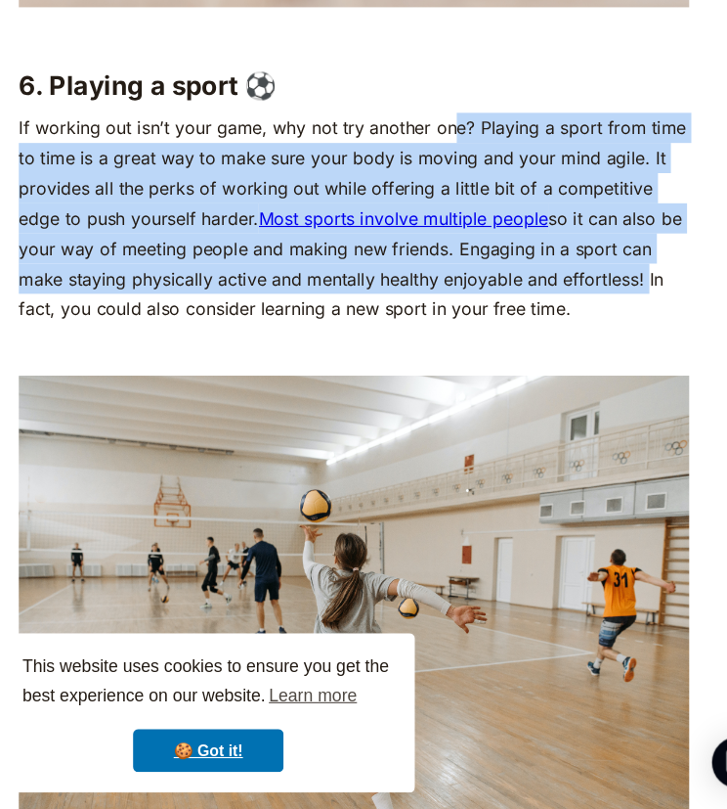
drag, startPoint x: 427, startPoint y: 197, endPoint x: 599, endPoint y: 354, distance: 232.5
copy p "e? Playing a sport from time to time is a great way to make sure your body is m…"
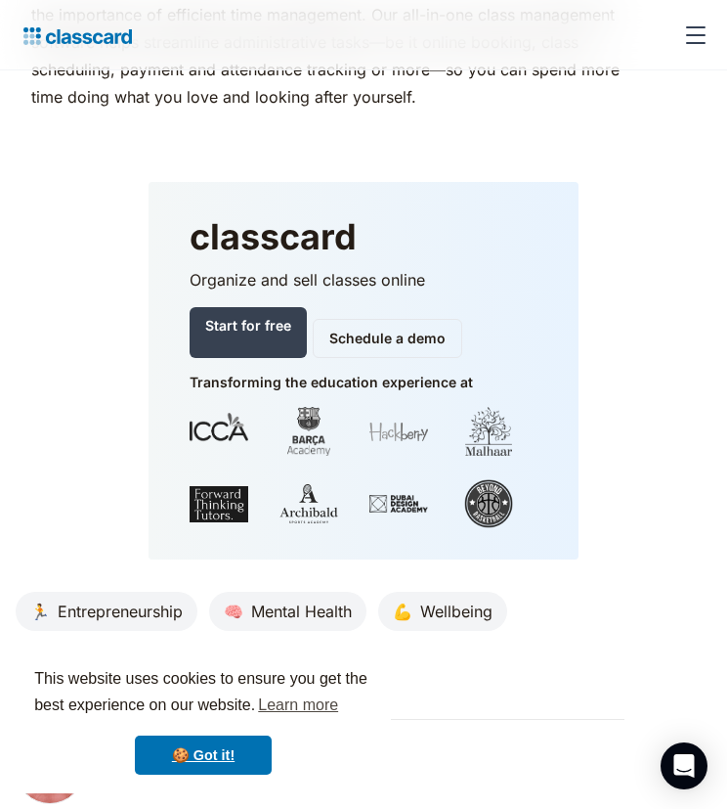
scroll to position [9225, 0]
